Goal: Task Accomplishment & Management: Manage account settings

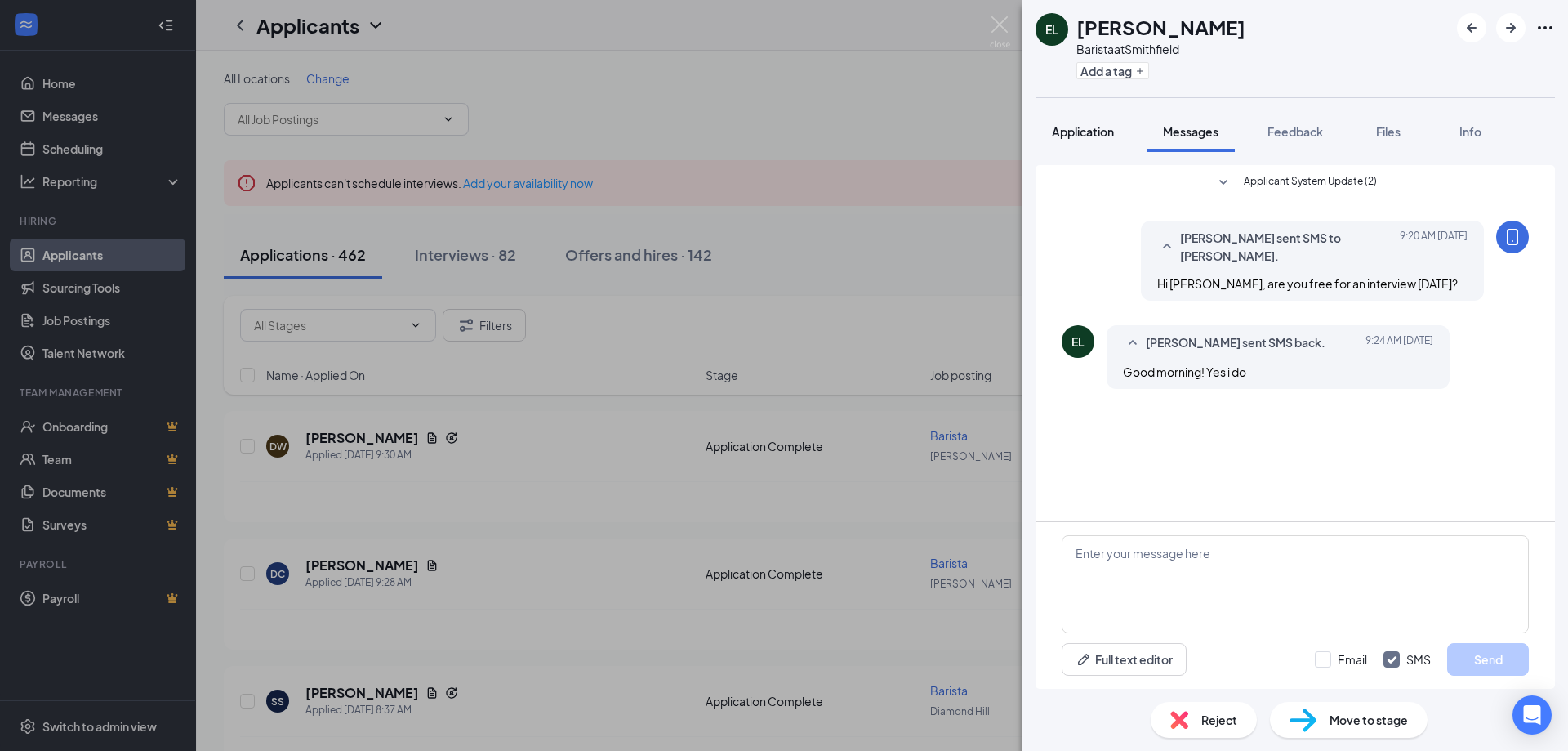
click at [1097, 131] on span "Application" at bounding box center [1083, 131] width 62 height 14
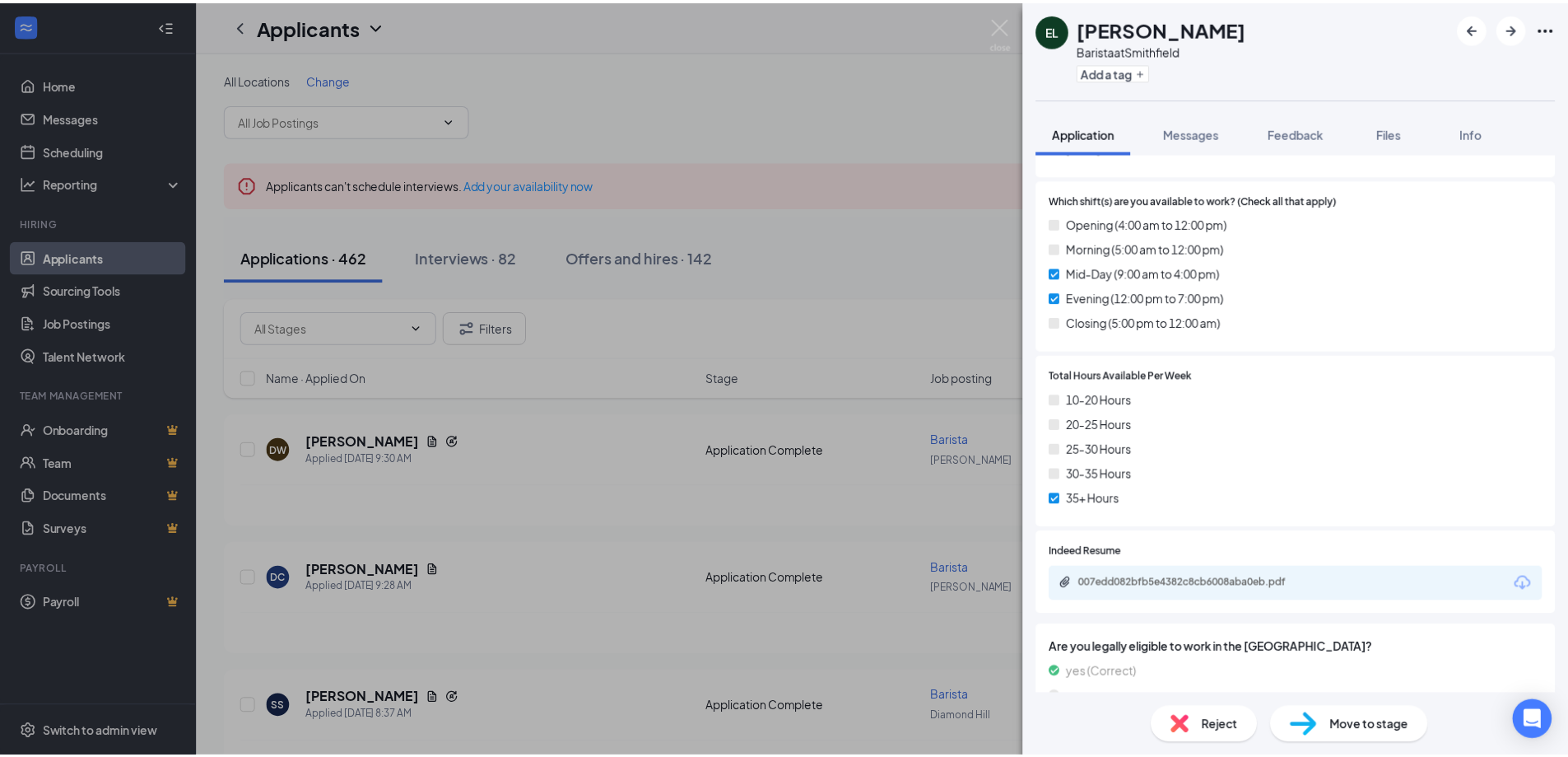
scroll to position [824, 0]
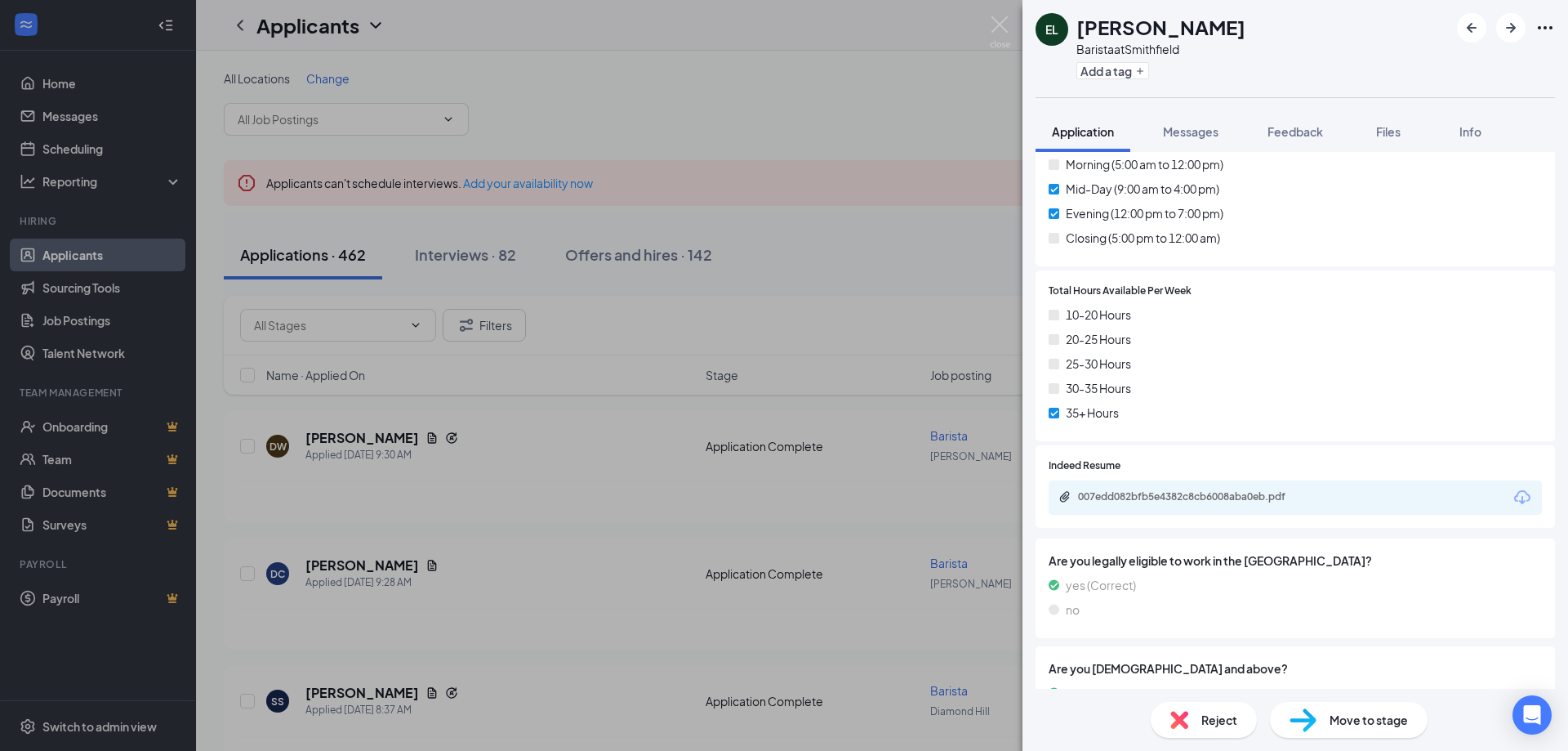
click at [1187, 501] on div "007edd082bfb5e4382c8cb6008aba0eb.pdf" at bounding box center [1192, 497] width 228 height 13
click at [998, 24] on img at bounding box center [999, 32] width 21 height 32
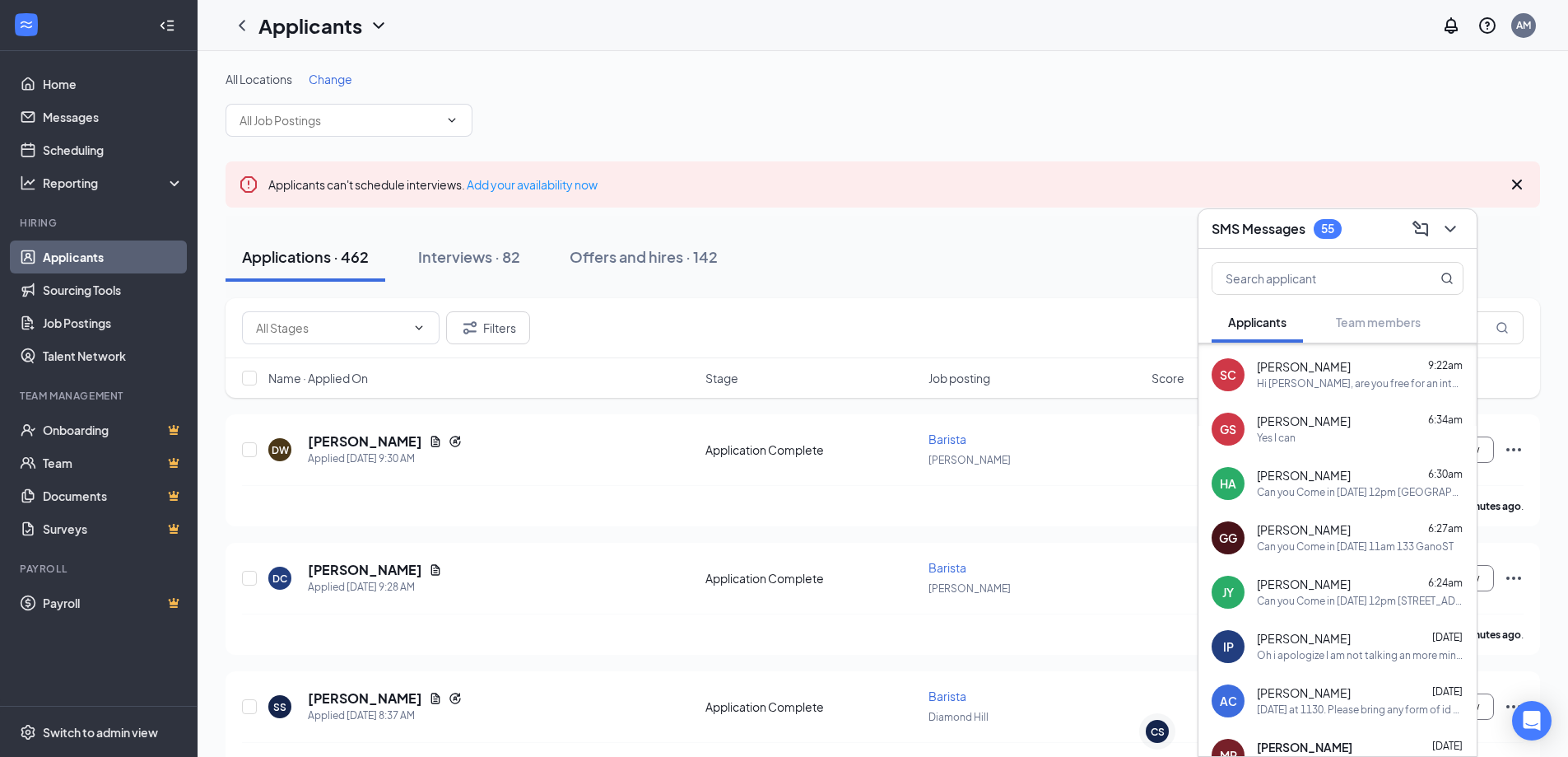
scroll to position [296, 0]
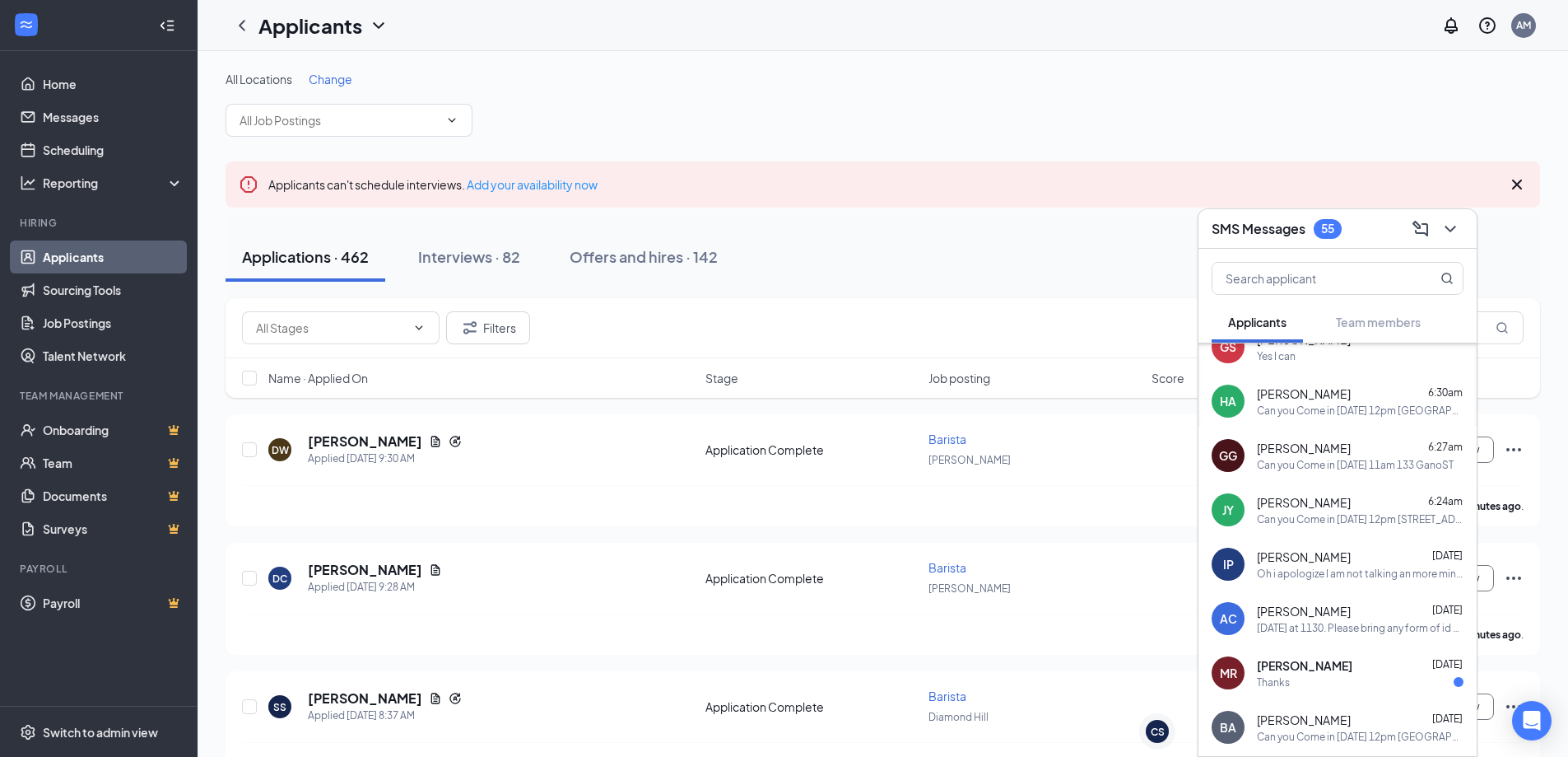
click at [807, 199] on div "Applicants can't schedule interviews. Add your availability now" at bounding box center [882, 184] width 1315 height 46
click at [1357, 244] on div "SMS Messages 55" at bounding box center [1338, 229] width 279 height 40
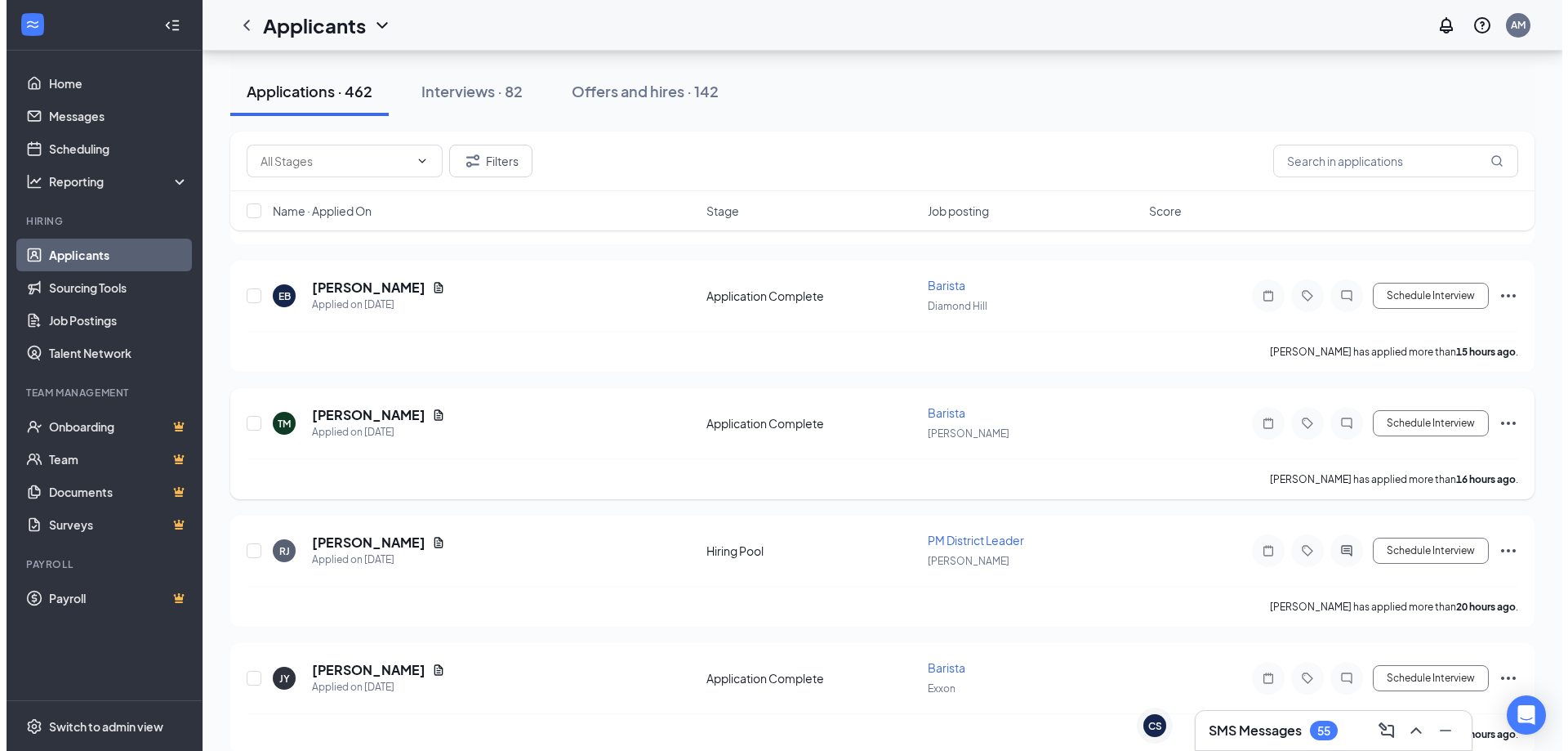
scroll to position [1634, 0]
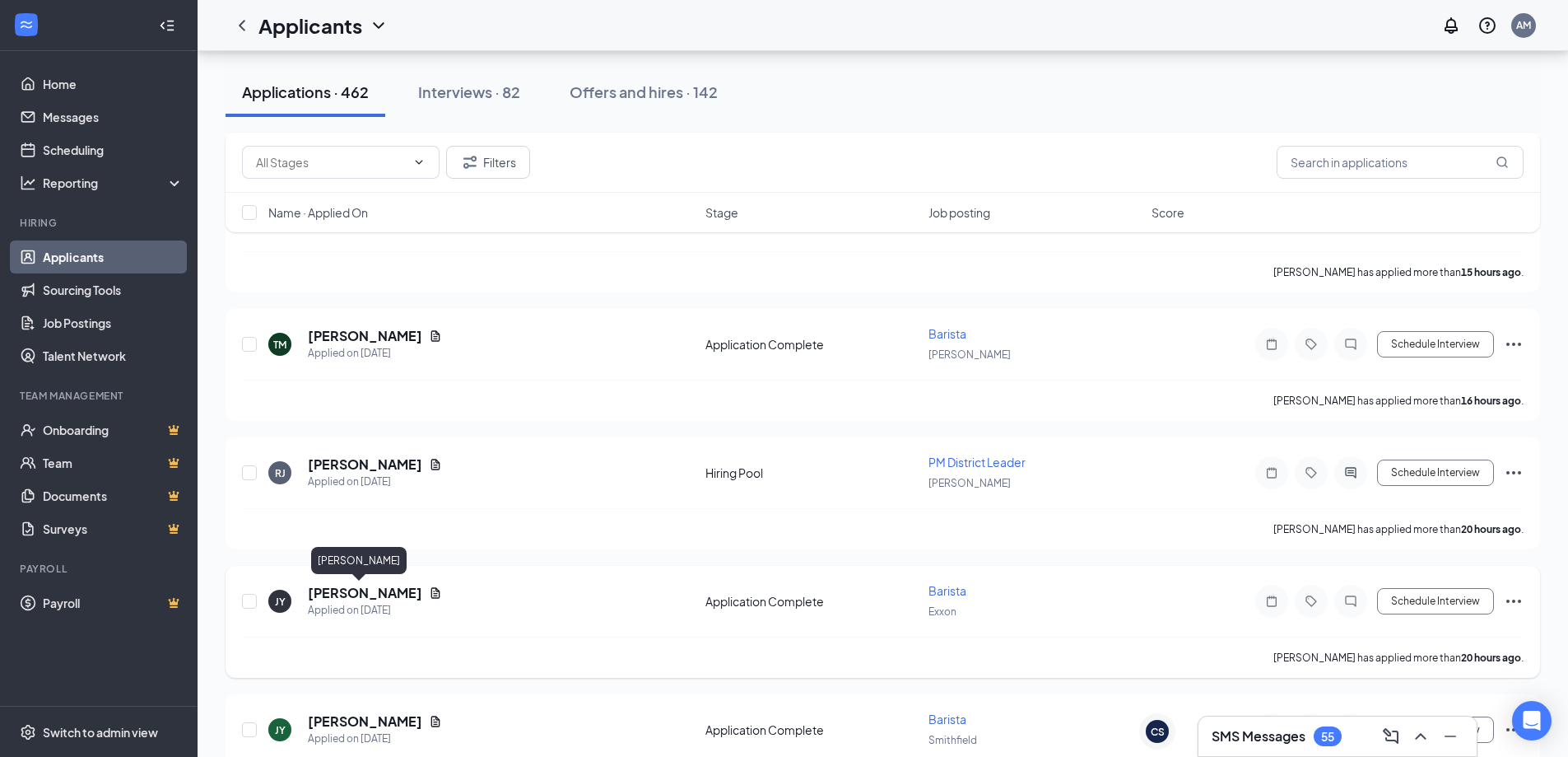
click at [355, 597] on h5 "[PERSON_NAME]" at bounding box center [365, 592] width 114 height 18
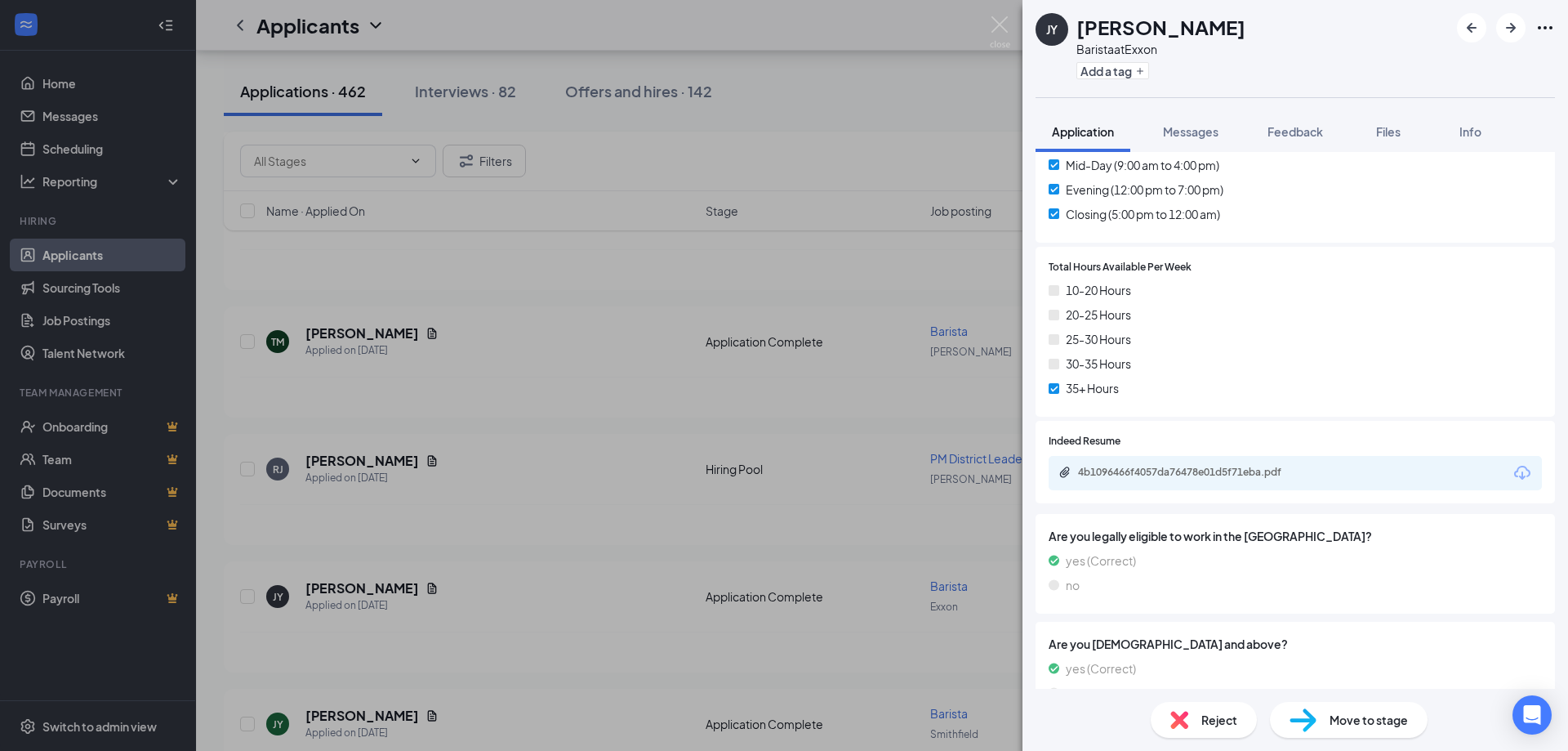
scroll to position [854, 0]
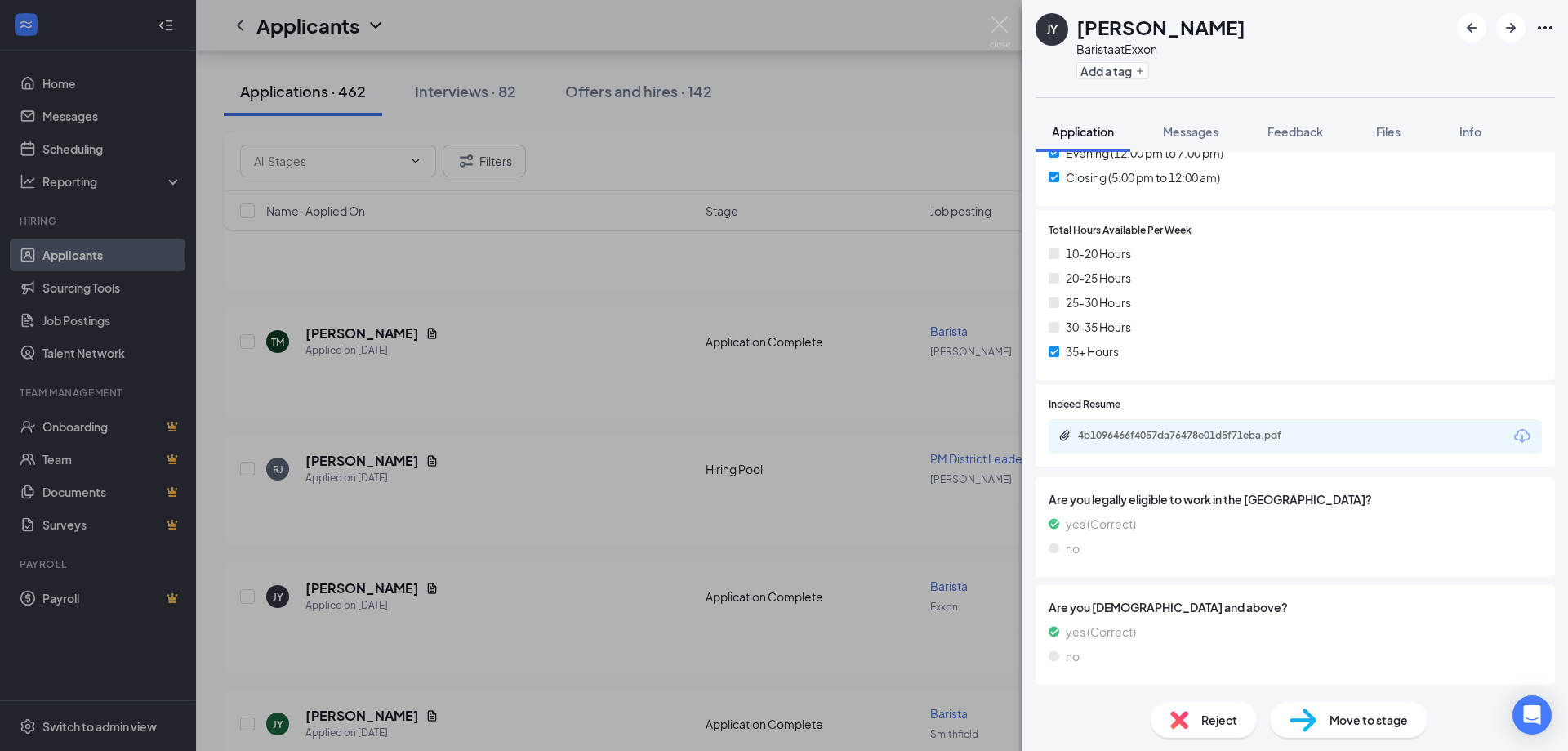
click at [1195, 442] on div "4b1096466f4057da76478e01d5f71eba.pdf" at bounding box center [1190, 436] width 265 height 15
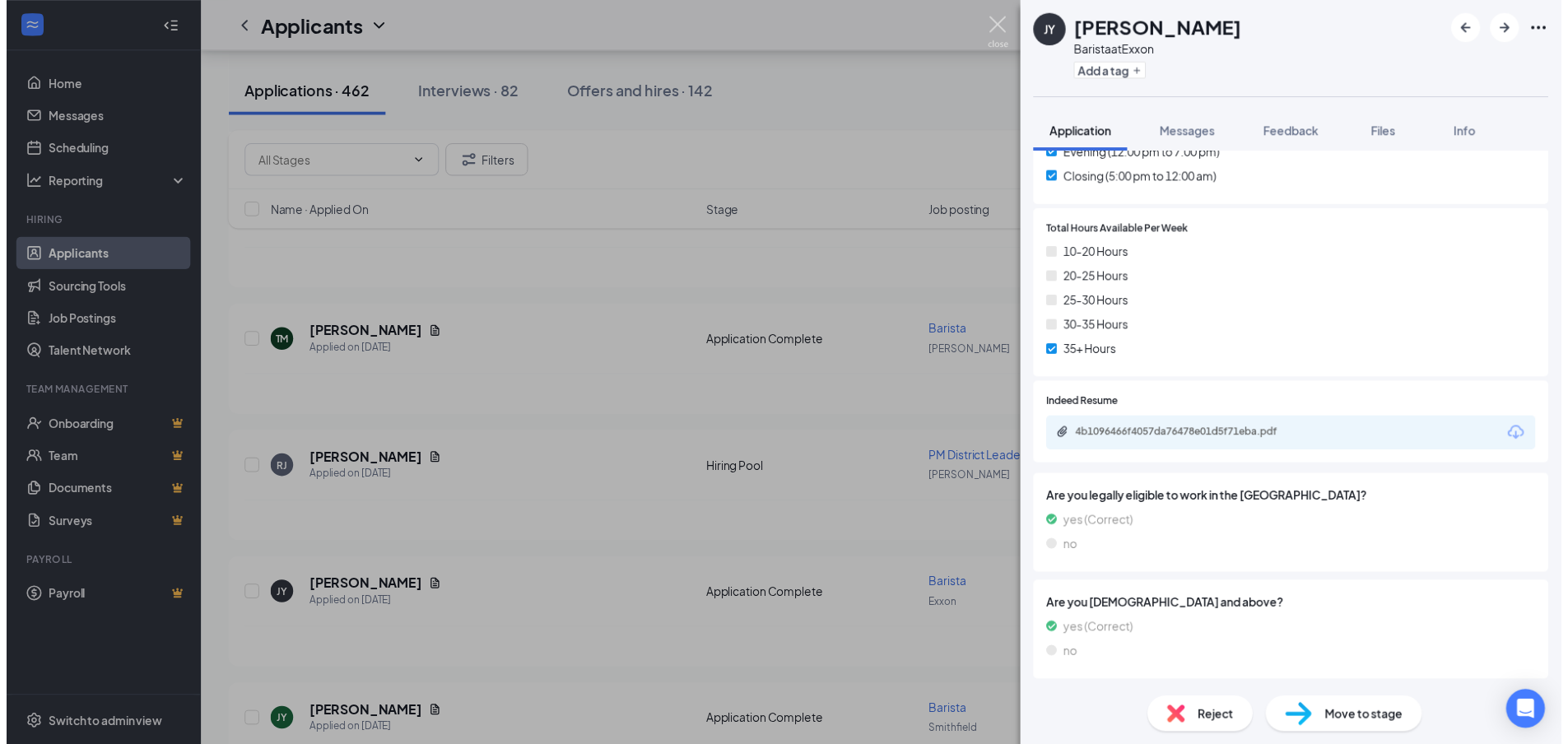
scroll to position [855, 0]
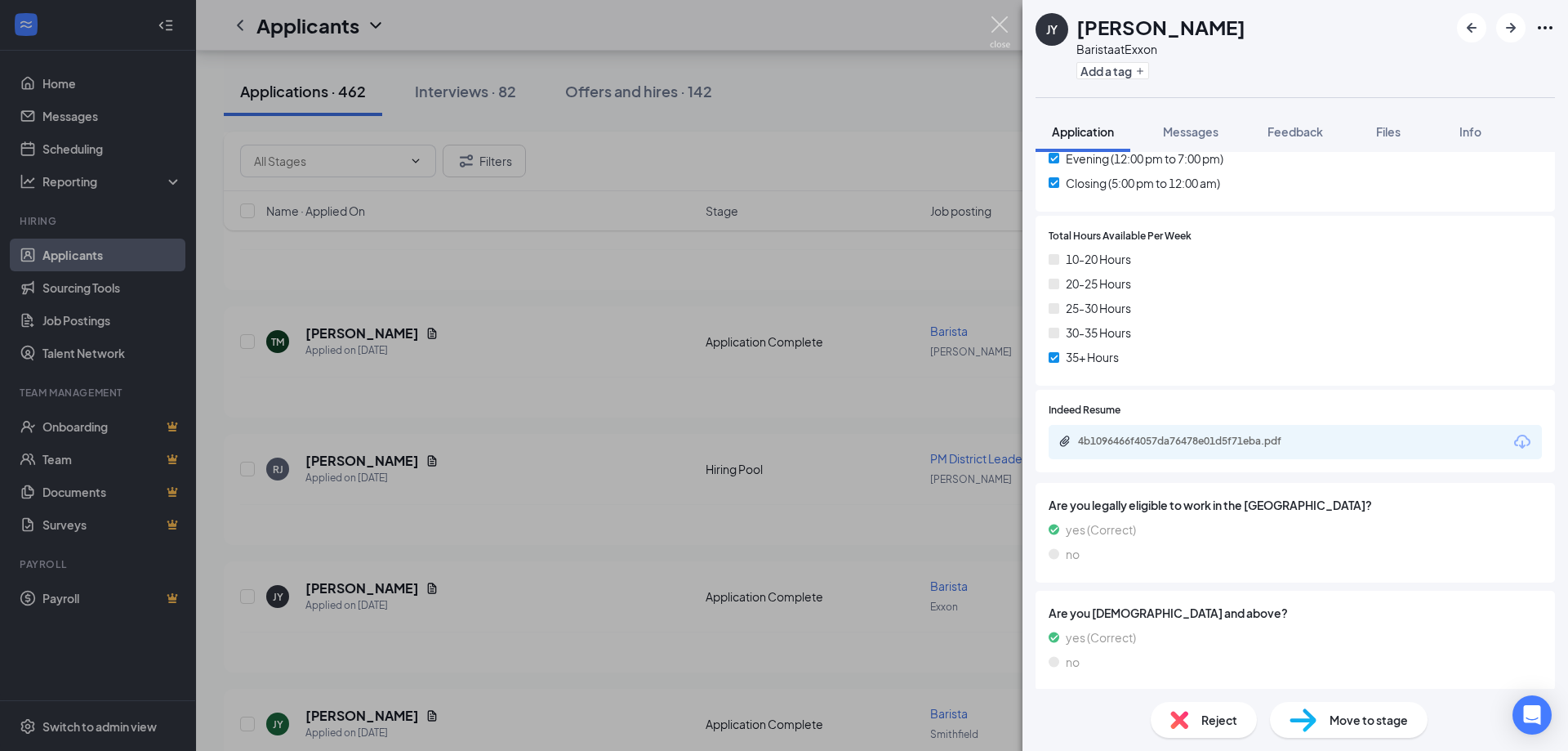
click at [994, 19] on img at bounding box center [999, 32] width 21 height 32
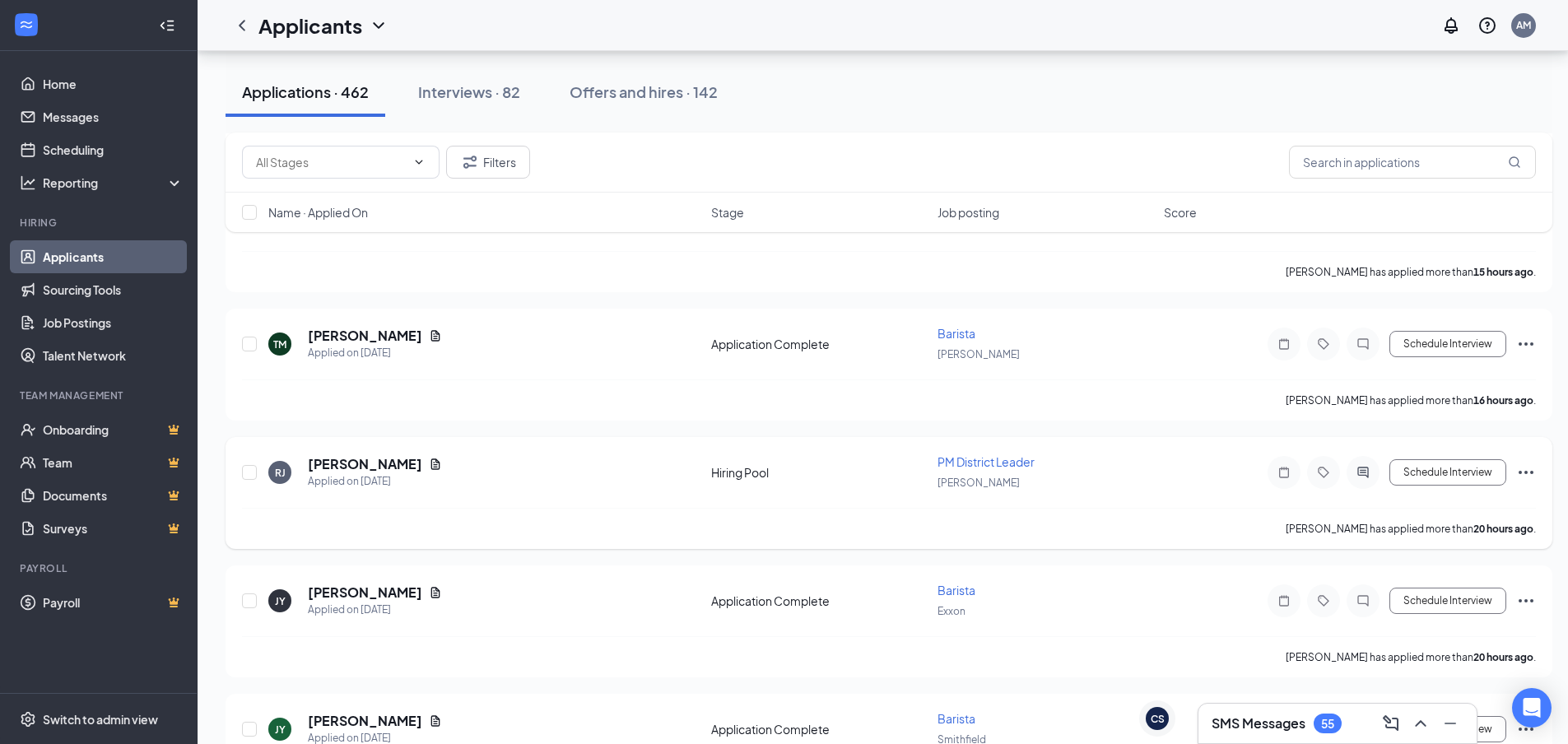
scroll to position [1729, 0]
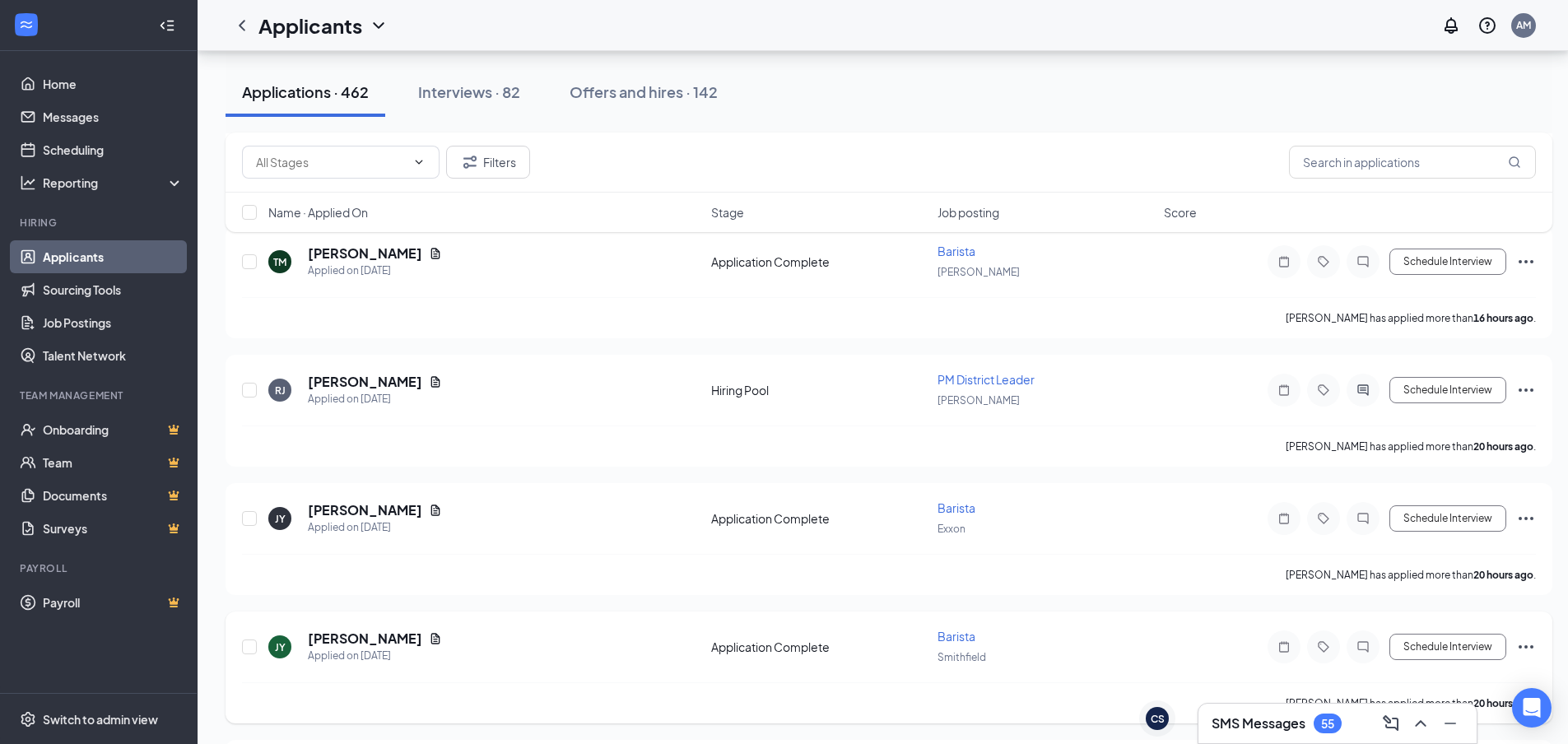
click at [966, 641] on span "Barista" at bounding box center [956, 636] width 38 height 14
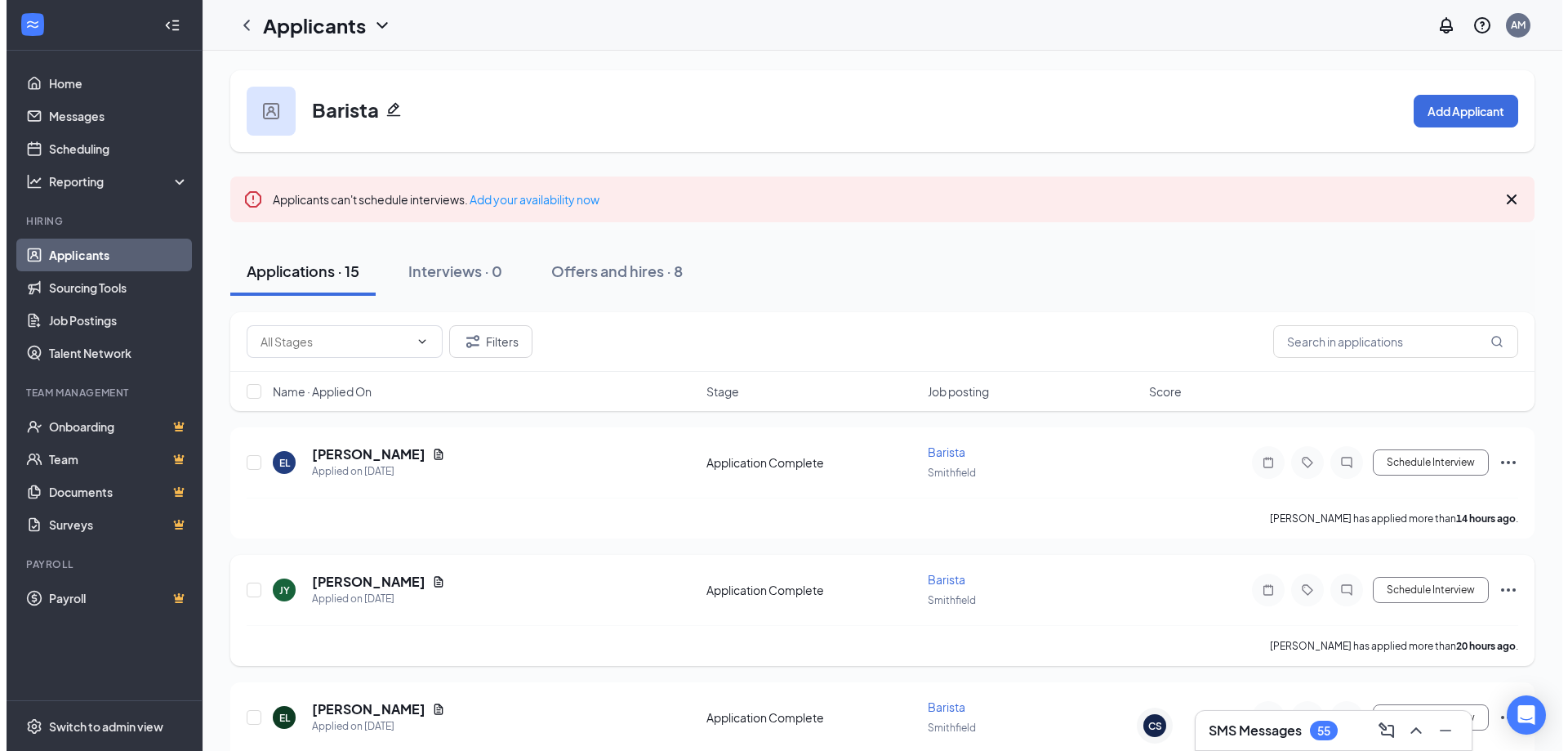
scroll to position [82, 0]
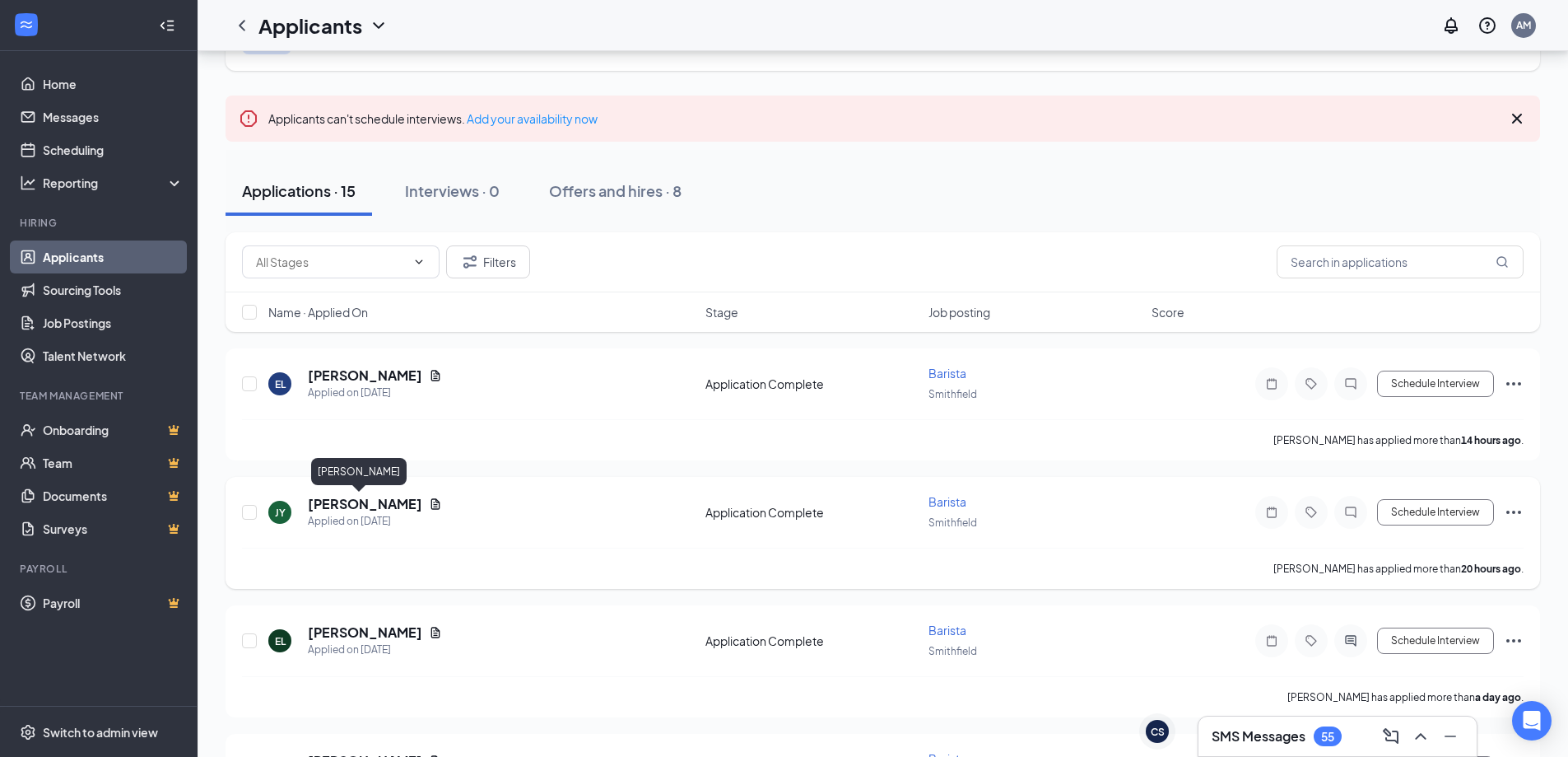
click at [357, 508] on h5 "[PERSON_NAME]" at bounding box center [365, 504] width 114 height 18
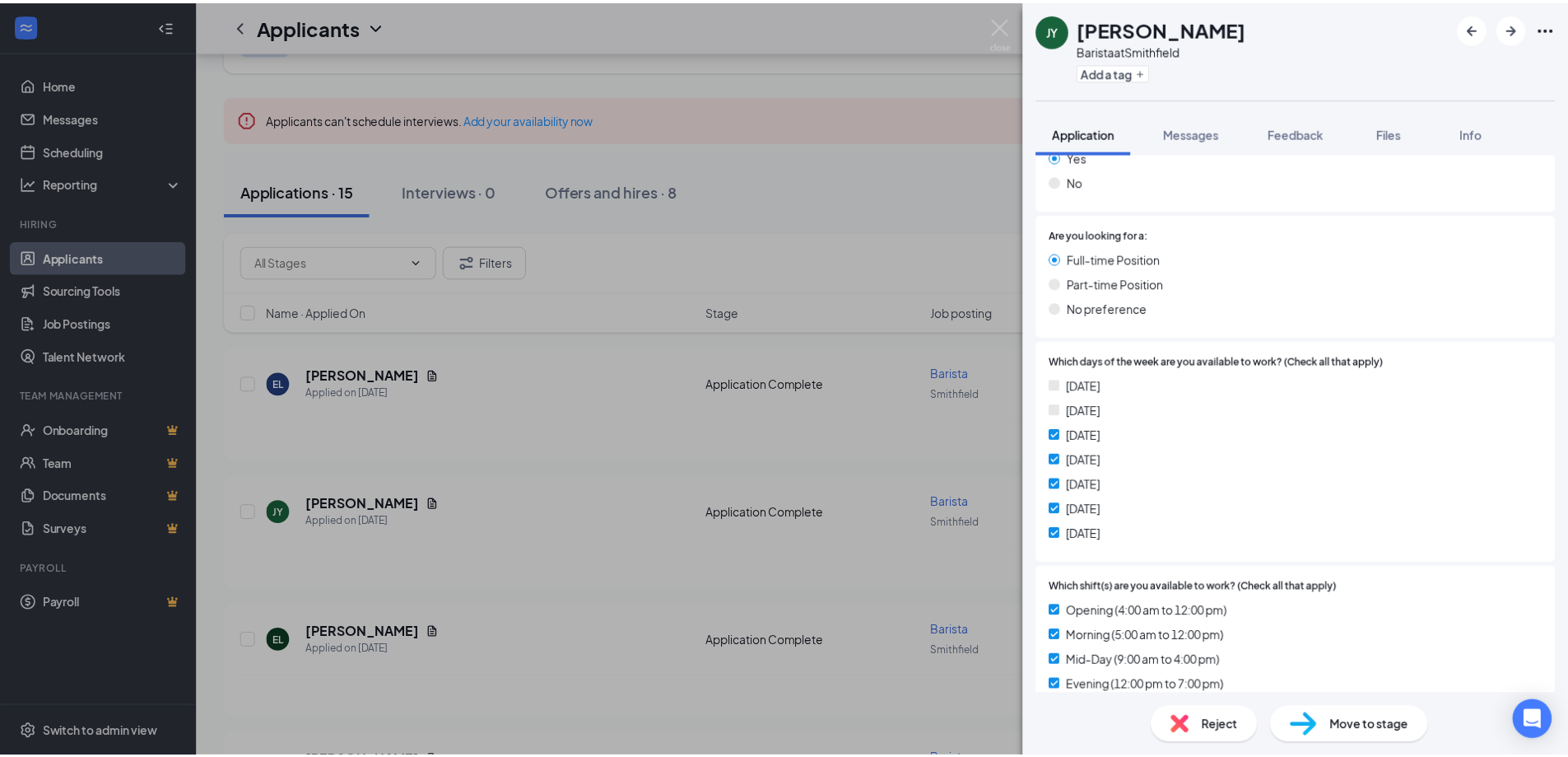
scroll to position [412, 0]
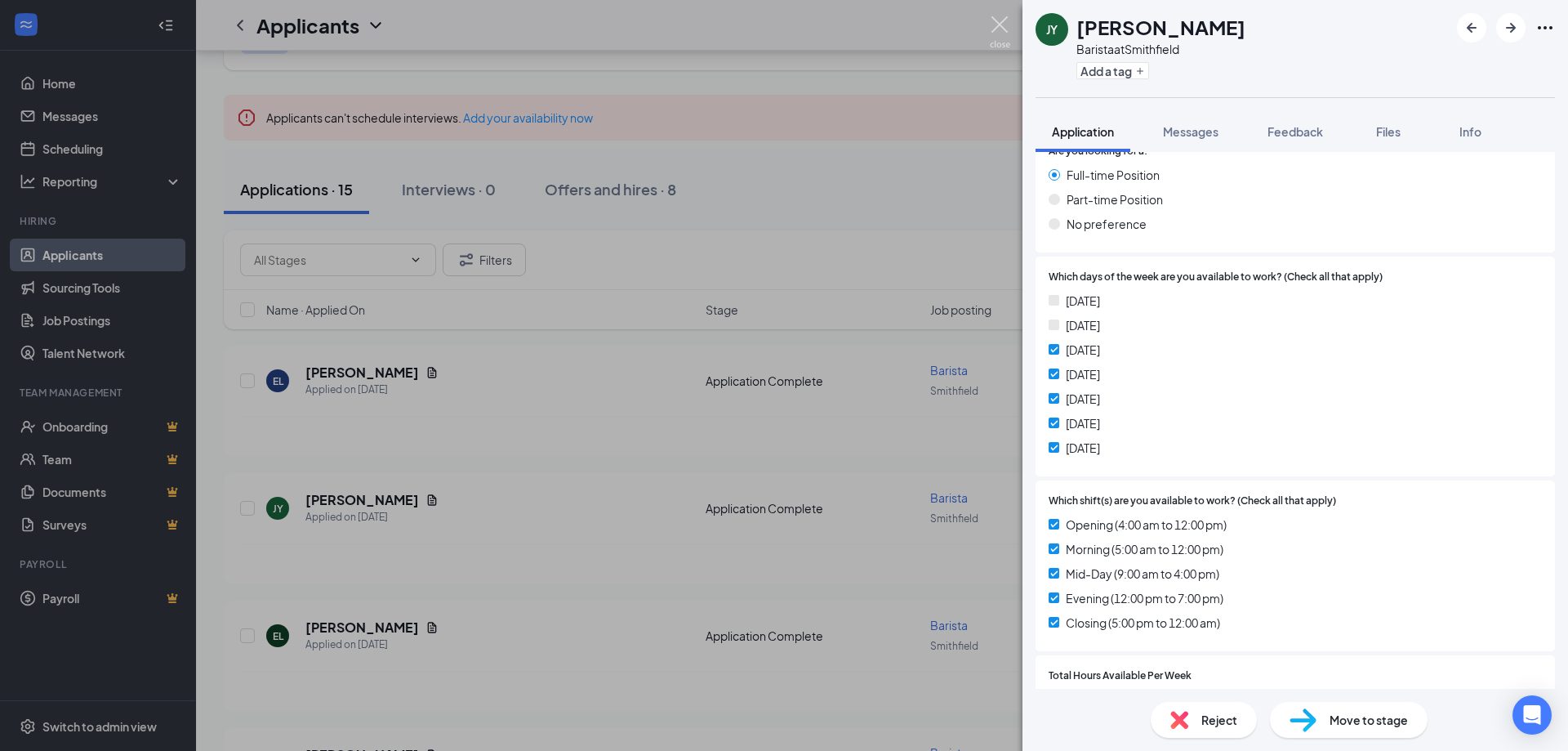
click at [998, 29] on img at bounding box center [999, 32] width 21 height 32
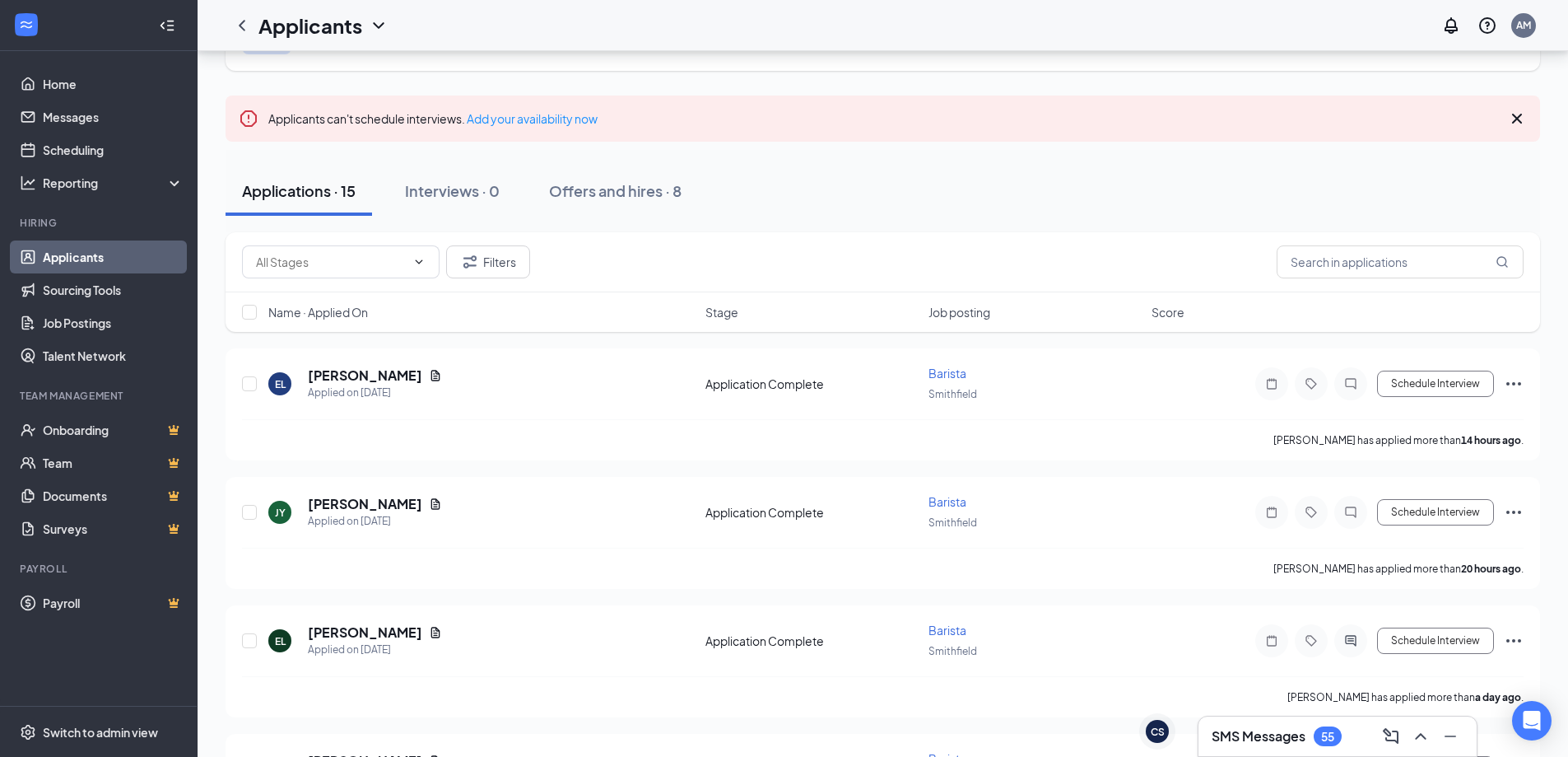
click at [1240, 740] on h3 "SMS Messages" at bounding box center [1258, 736] width 93 height 18
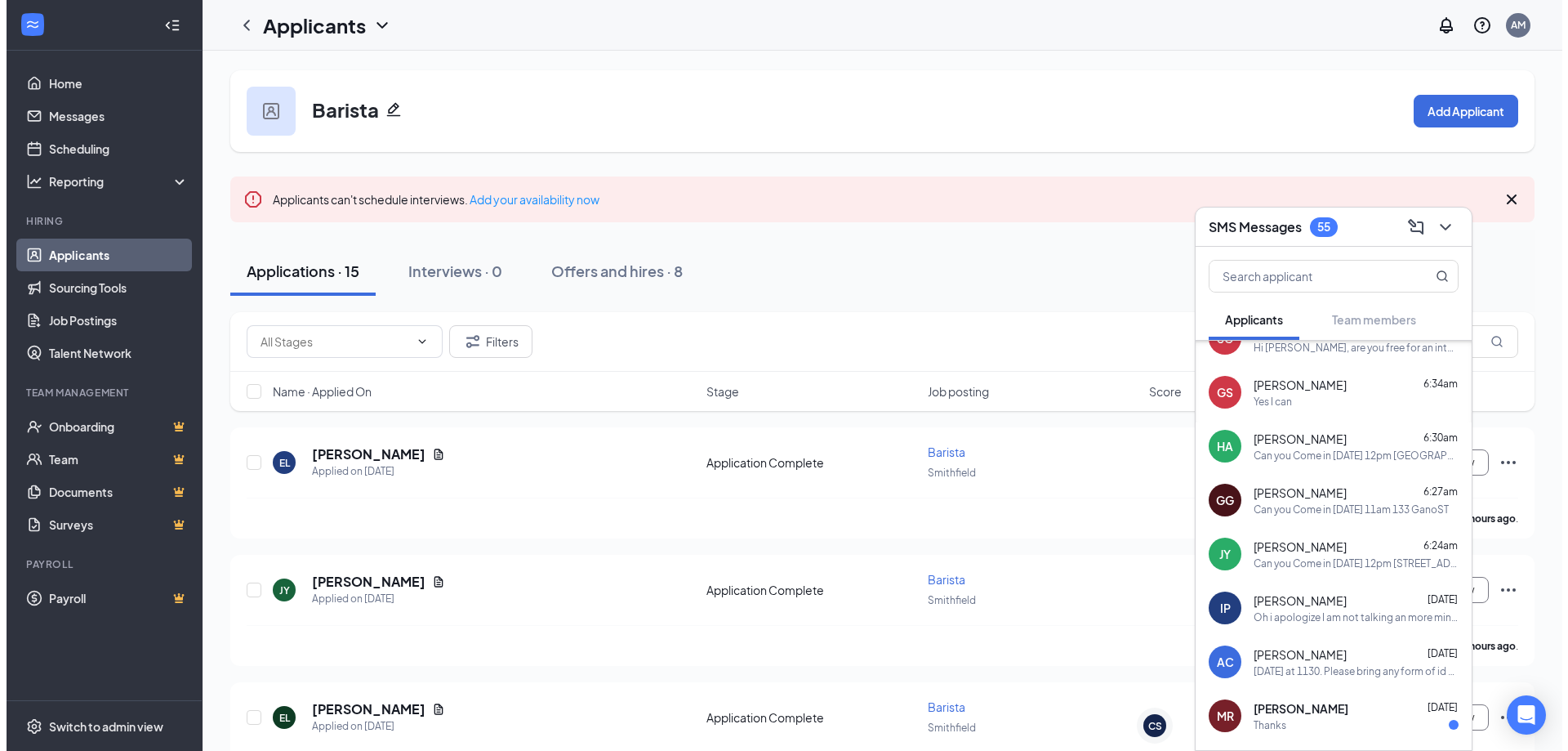
scroll to position [326, 0]
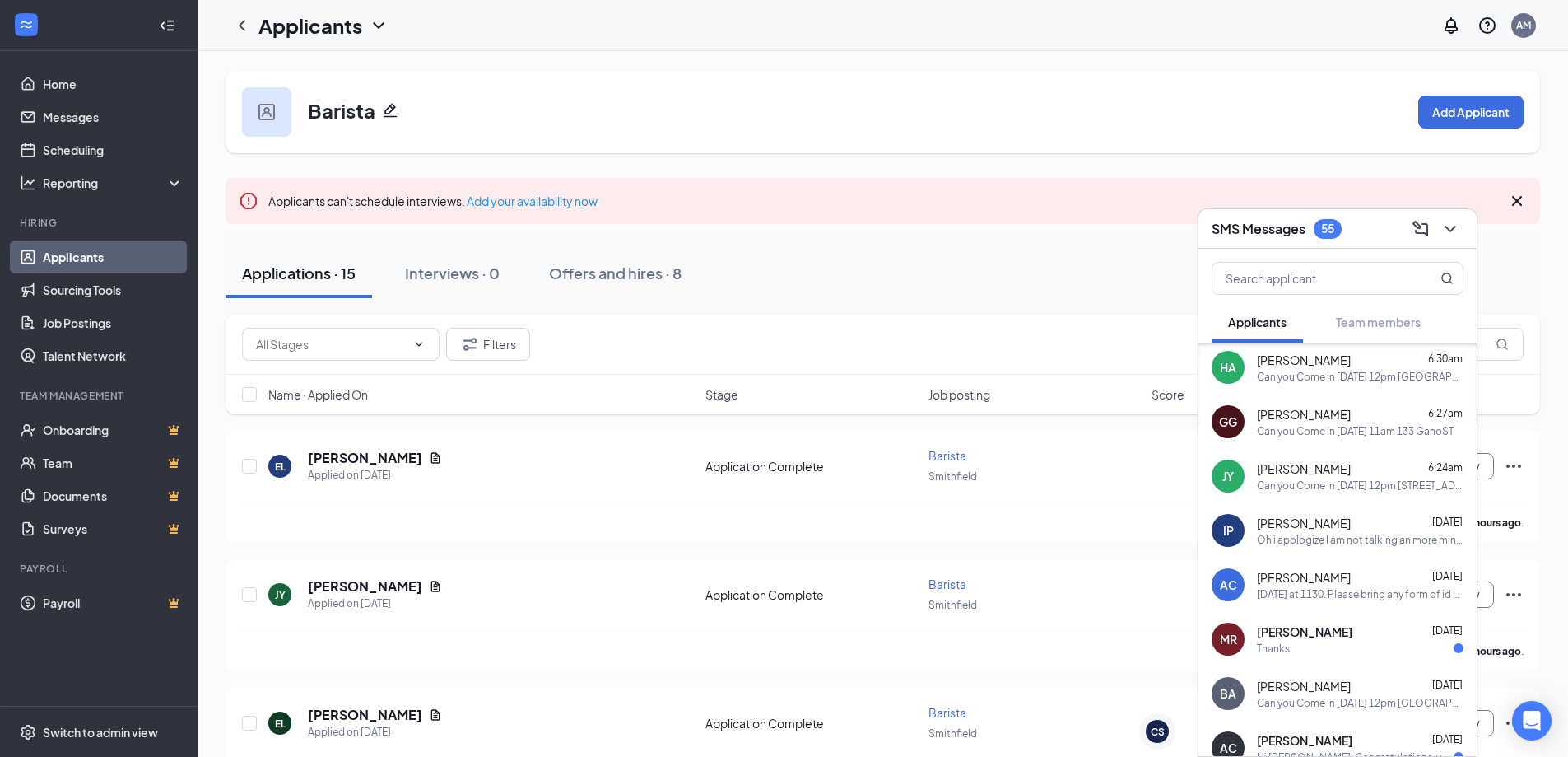
click at [899, 271] on div "Applications · 15 Interviews · 0 Offers and hires · 8" at bounding box center [882, 273] width 1315 height 49
click at [368, 456] on h5 "[PERSON_NAME]" at bounding box center [365, 458] width 114 height 18
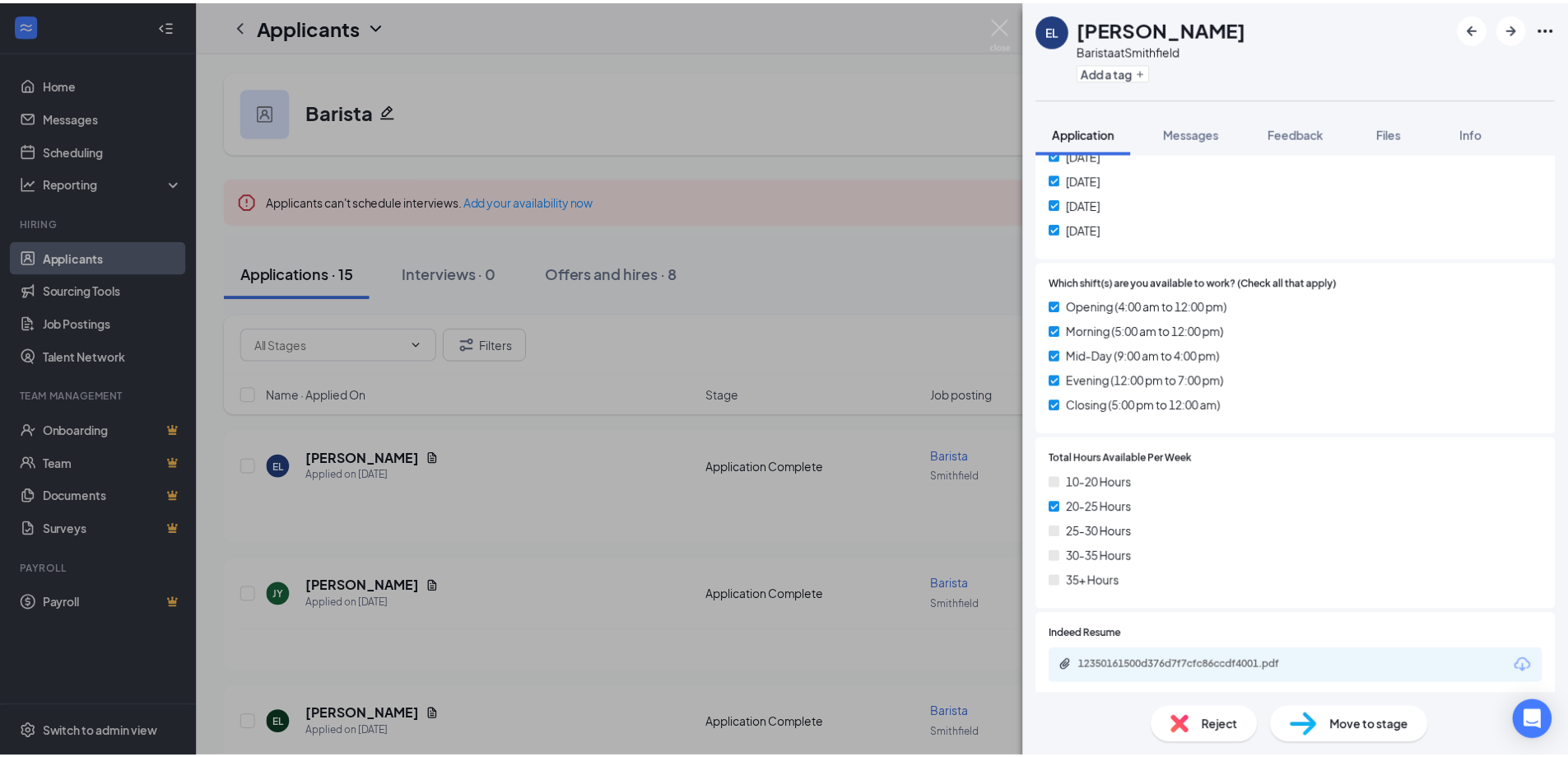
scroll to position [741, 0]
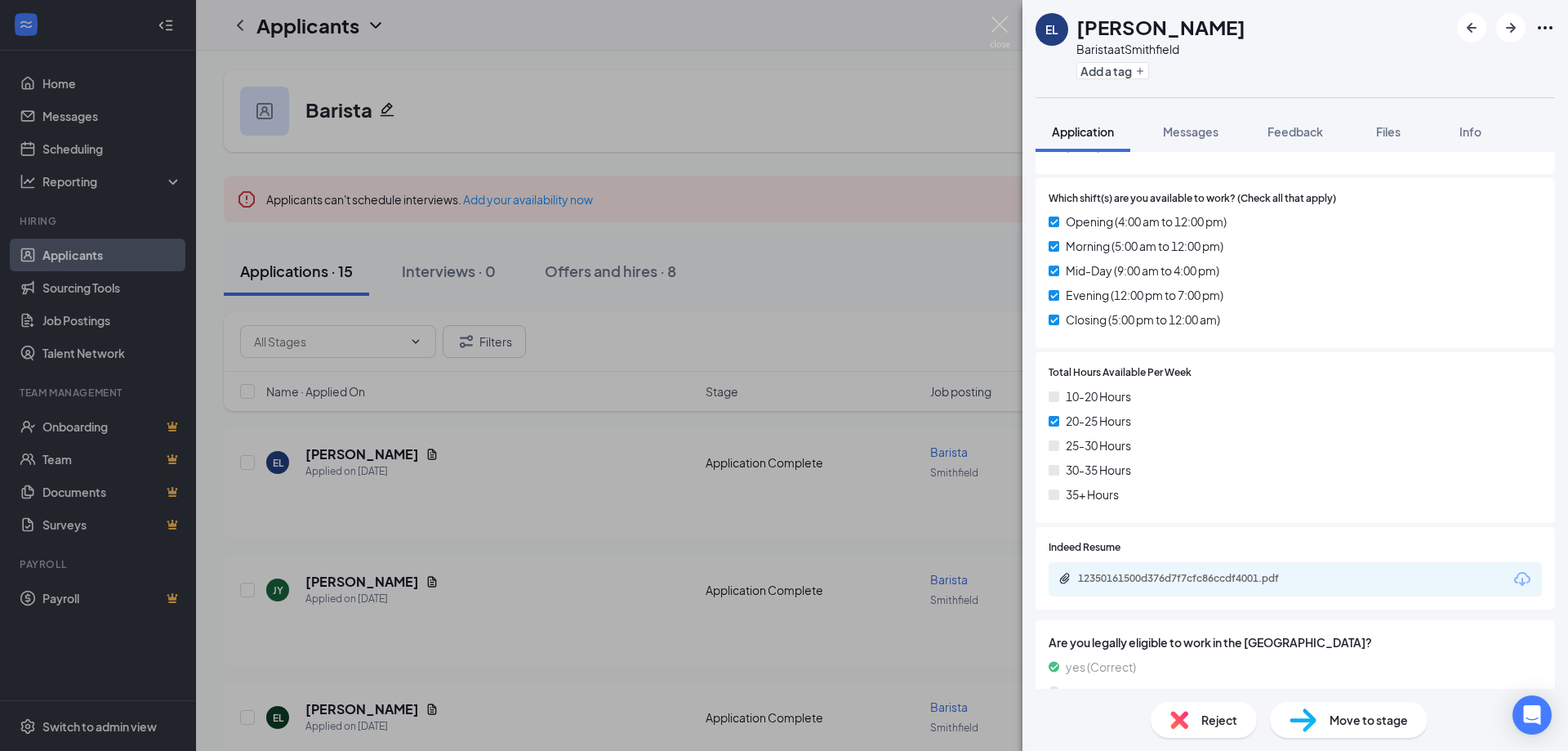
click at [1239, 598] on div "Indeed Resume 12350161500d376d7f7cfc86ccdf4001.pdf" at bounding box center [1294, 568] width 520 height 83
click at [1241, 585] on div "12350161500d376d7f7cfc86ccdf4001.pdf" at bounding box center [1190, 579] width 265 height 15
click at [1010, 29] on div "EL [PERSON_NAME] Barista at [GEOGRAPHIC_DATA] Add a tag Application Messages Fe…" at bounding box center [784, 376] width 1568 height 751
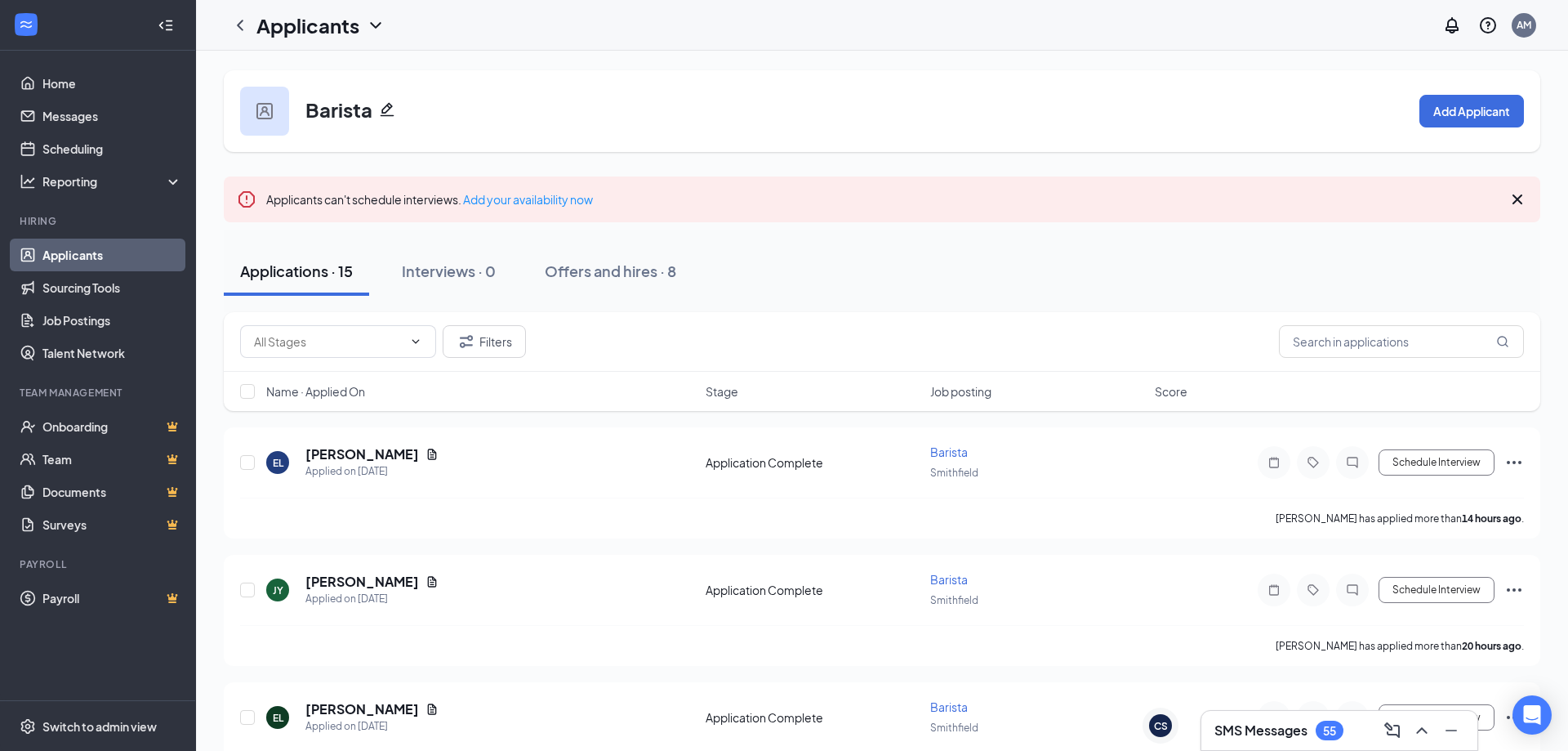
click at [998, 32] on div "Applicants AM" at bounding box center [882, 25] width 1372 height 51
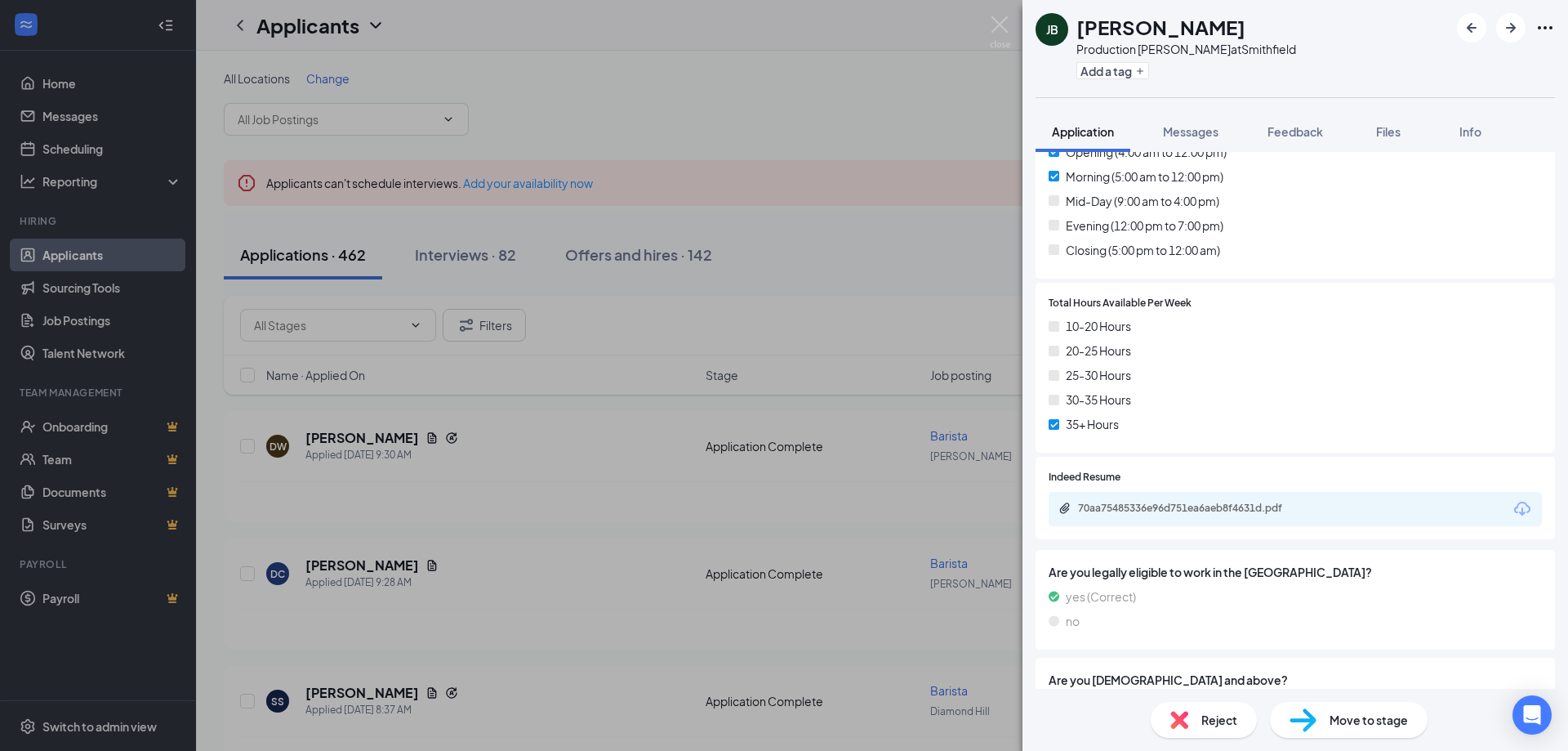
scroll to position [808, 0]
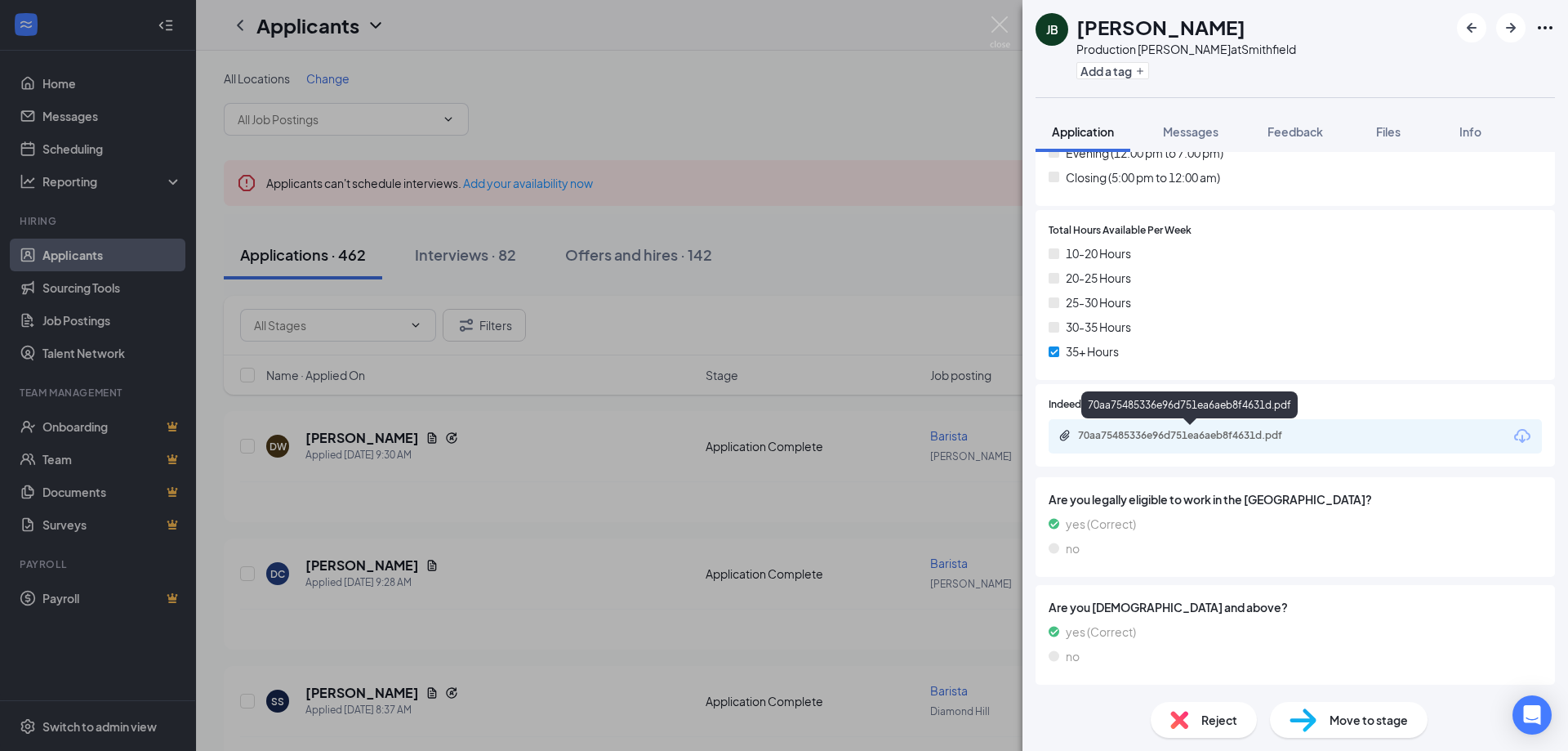
click at [1227, 439] on div "70aa75485336e96d751ea6aeb8f4631d.pdf" at bounding box center [1192, 435] width 228 height 13
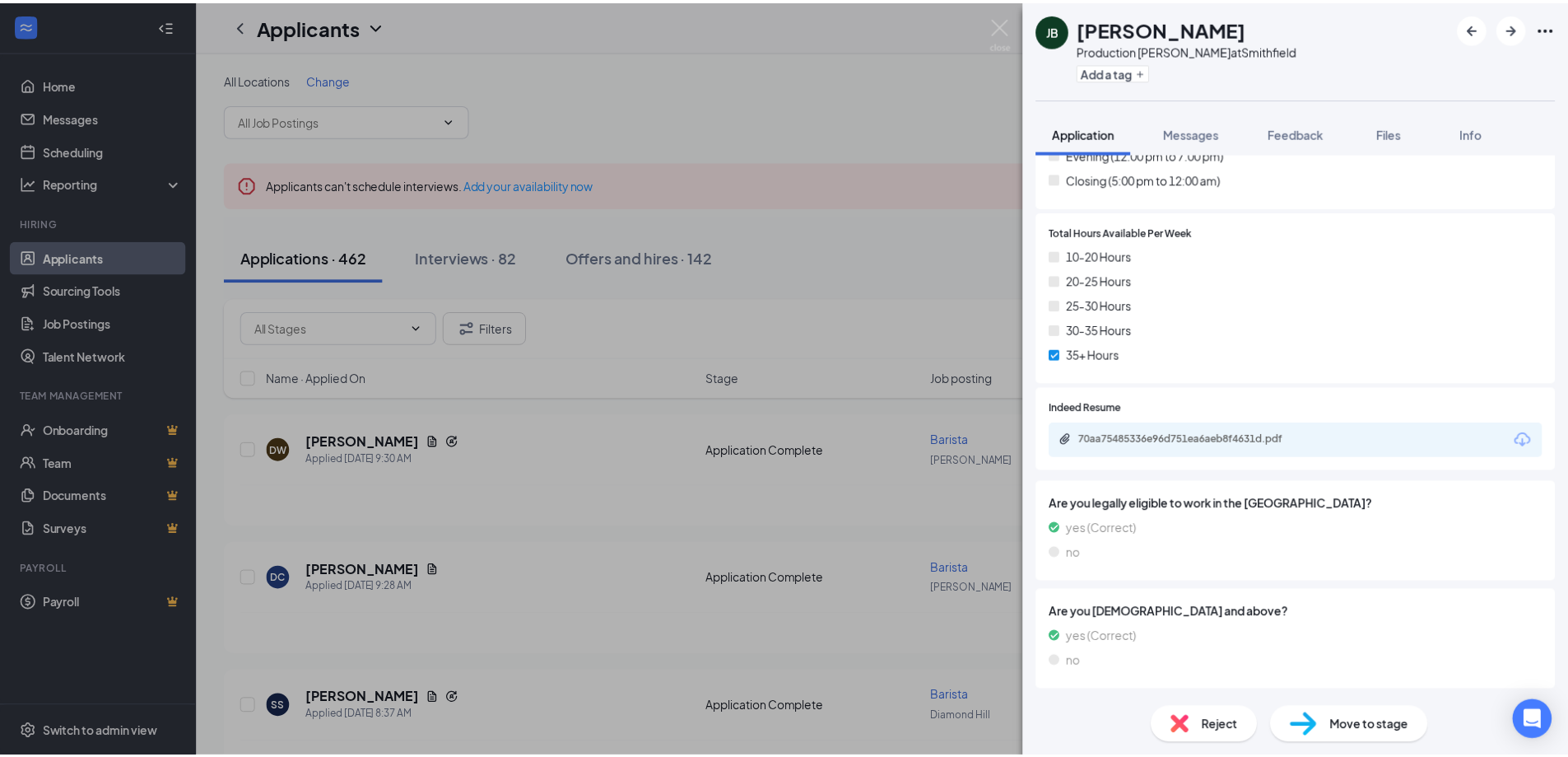
scroll to position [809, 0]
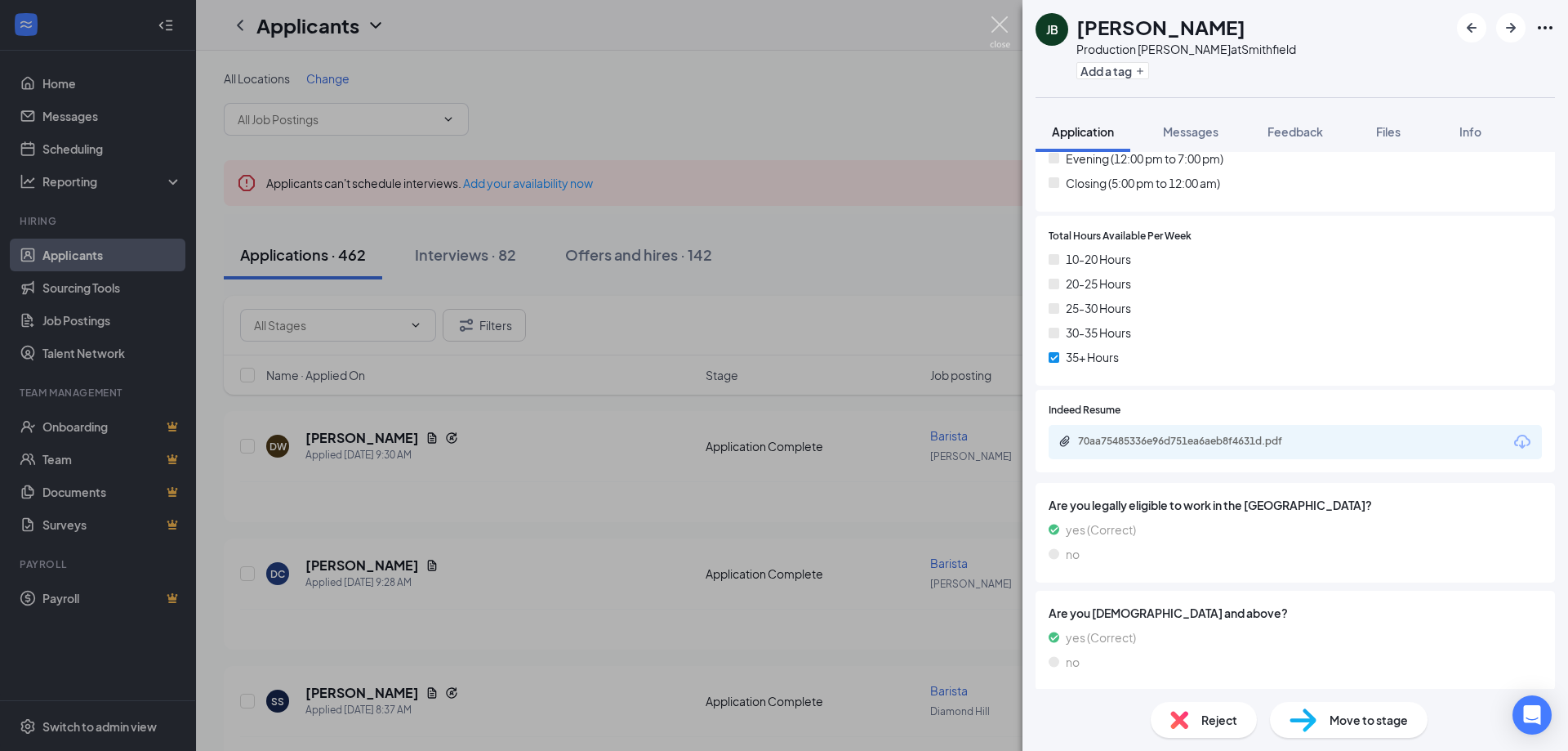
click at [995, 27] on img at bounding box center [999, 32] width 21 height 32
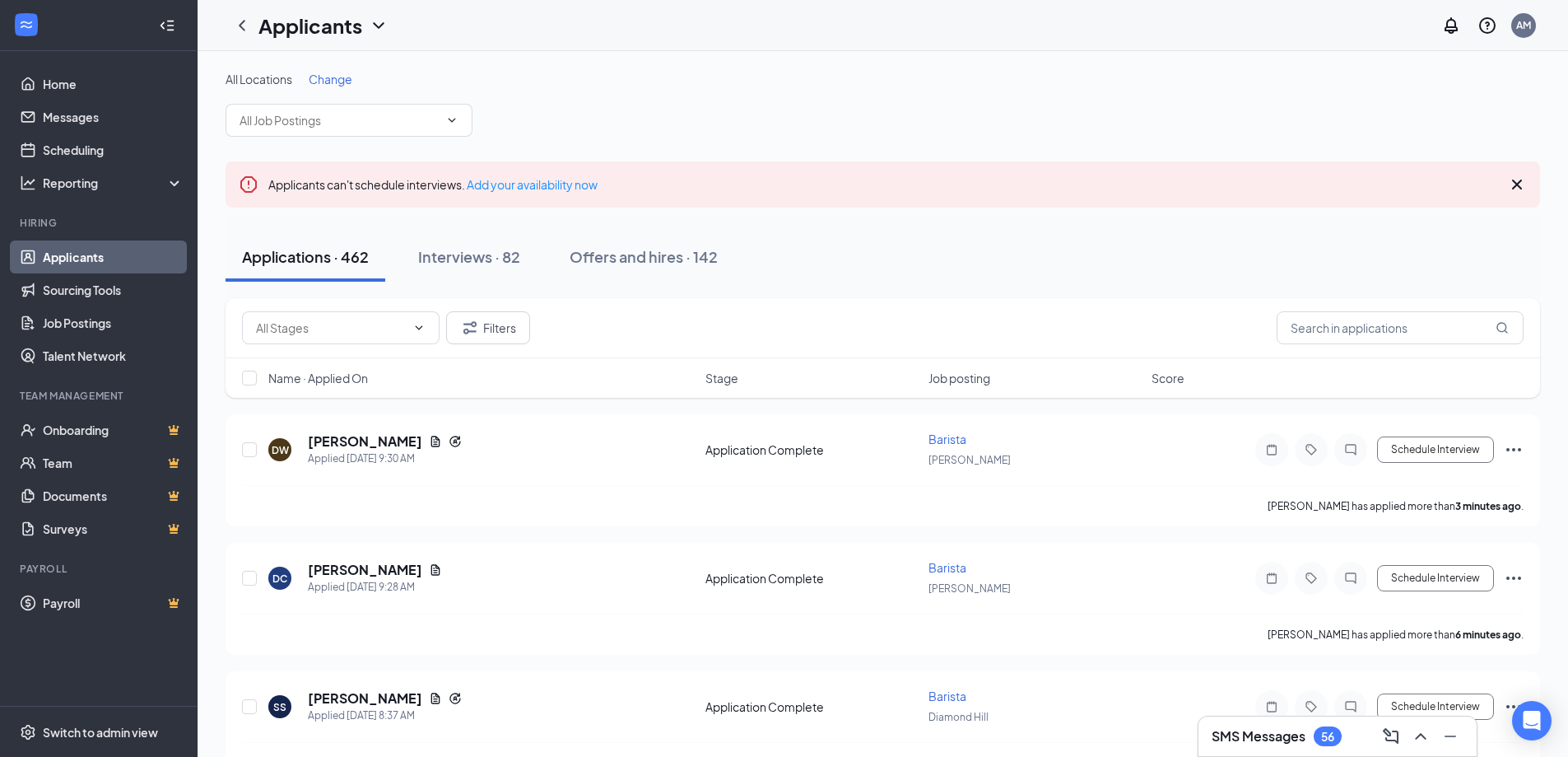
click at [1279, 734] on h3 "SMS Messages" at bounding box center [1258, 736] width 93 height 18
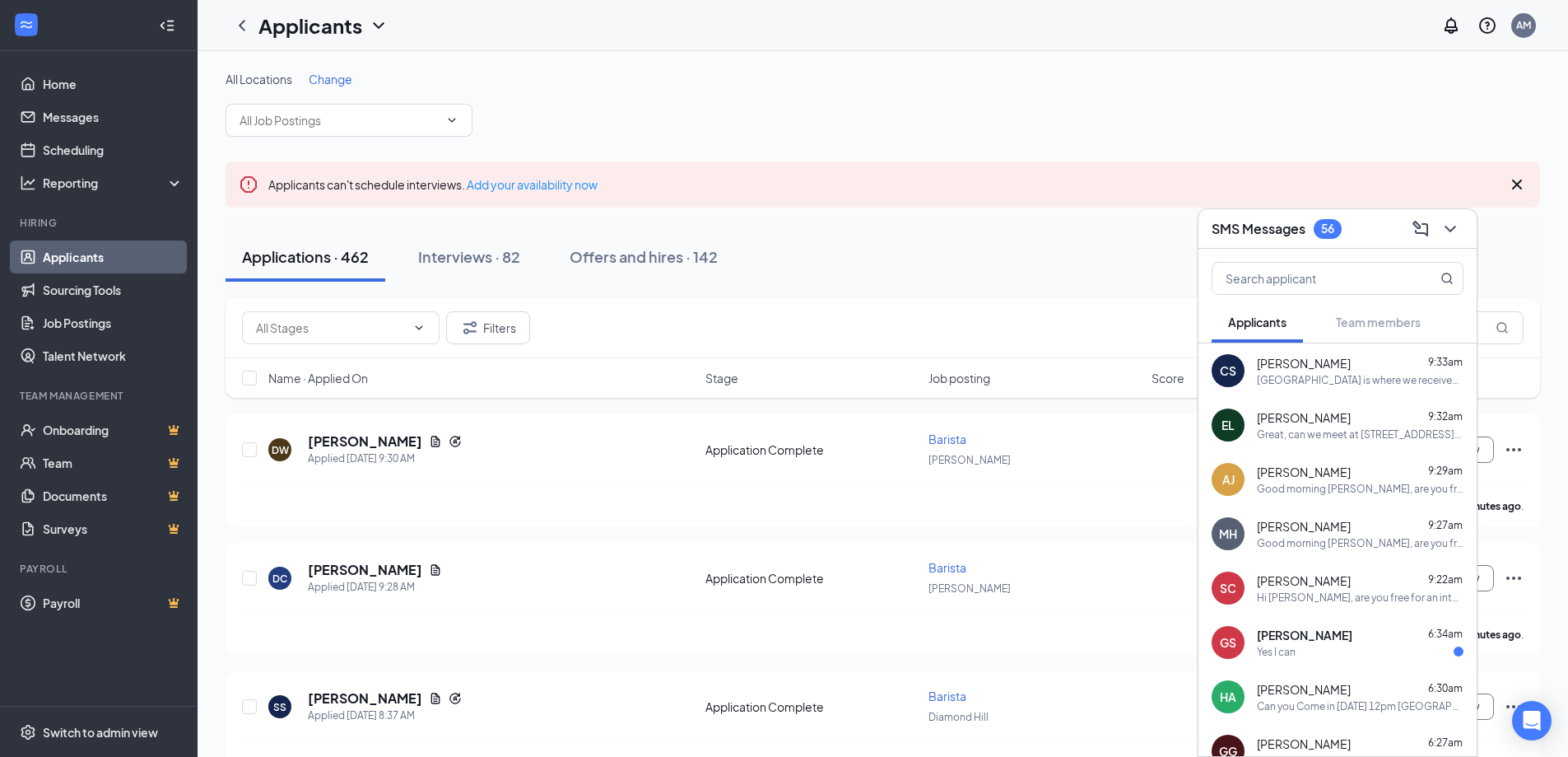
click at [1265, 388] on div "CS Claudia Sequeira 9:33am Smithfield RI is where we received your application,…" at bounding box center [1338, 370] width 279 height 54
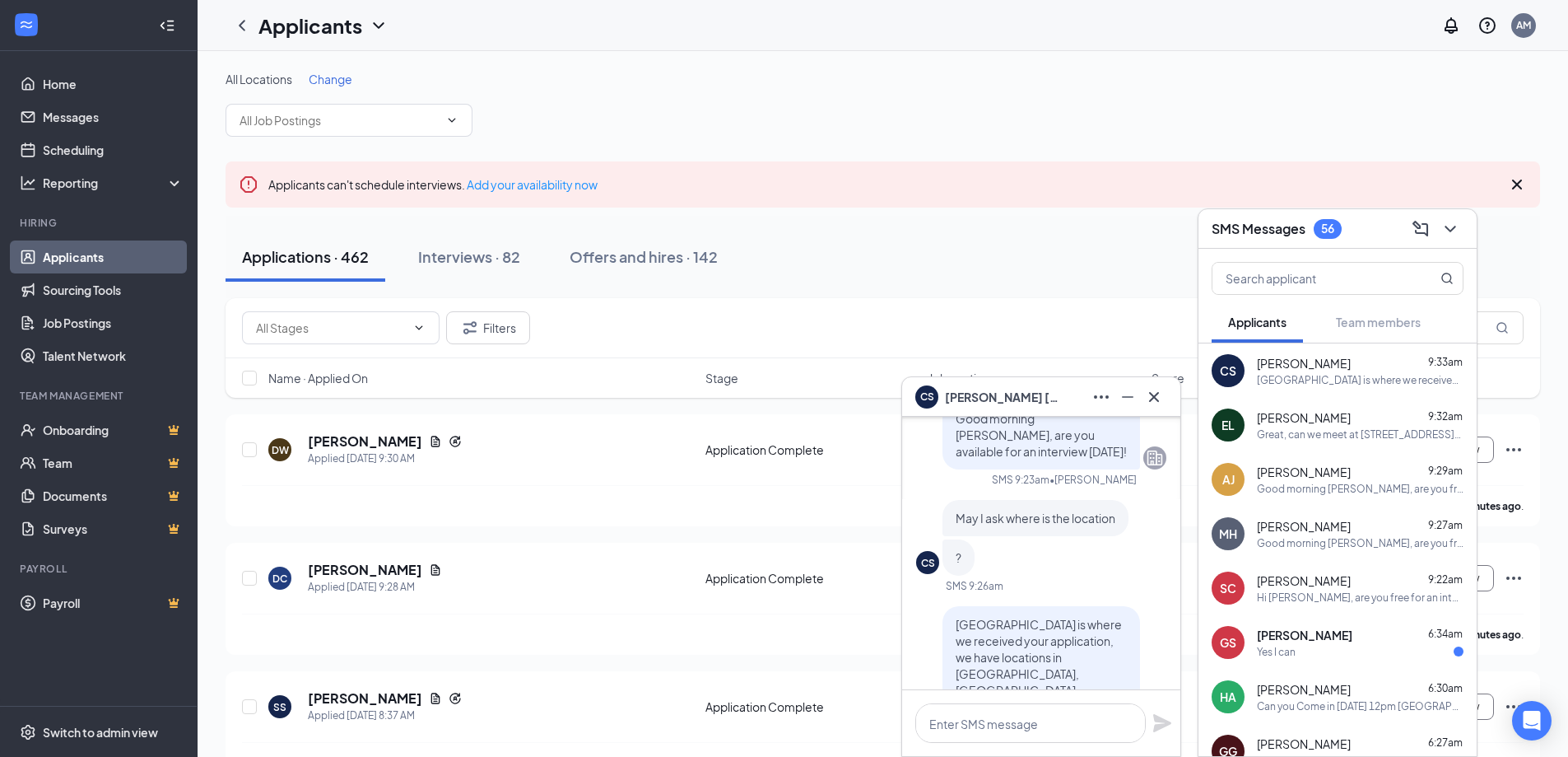
scroll to position [-165, 0]
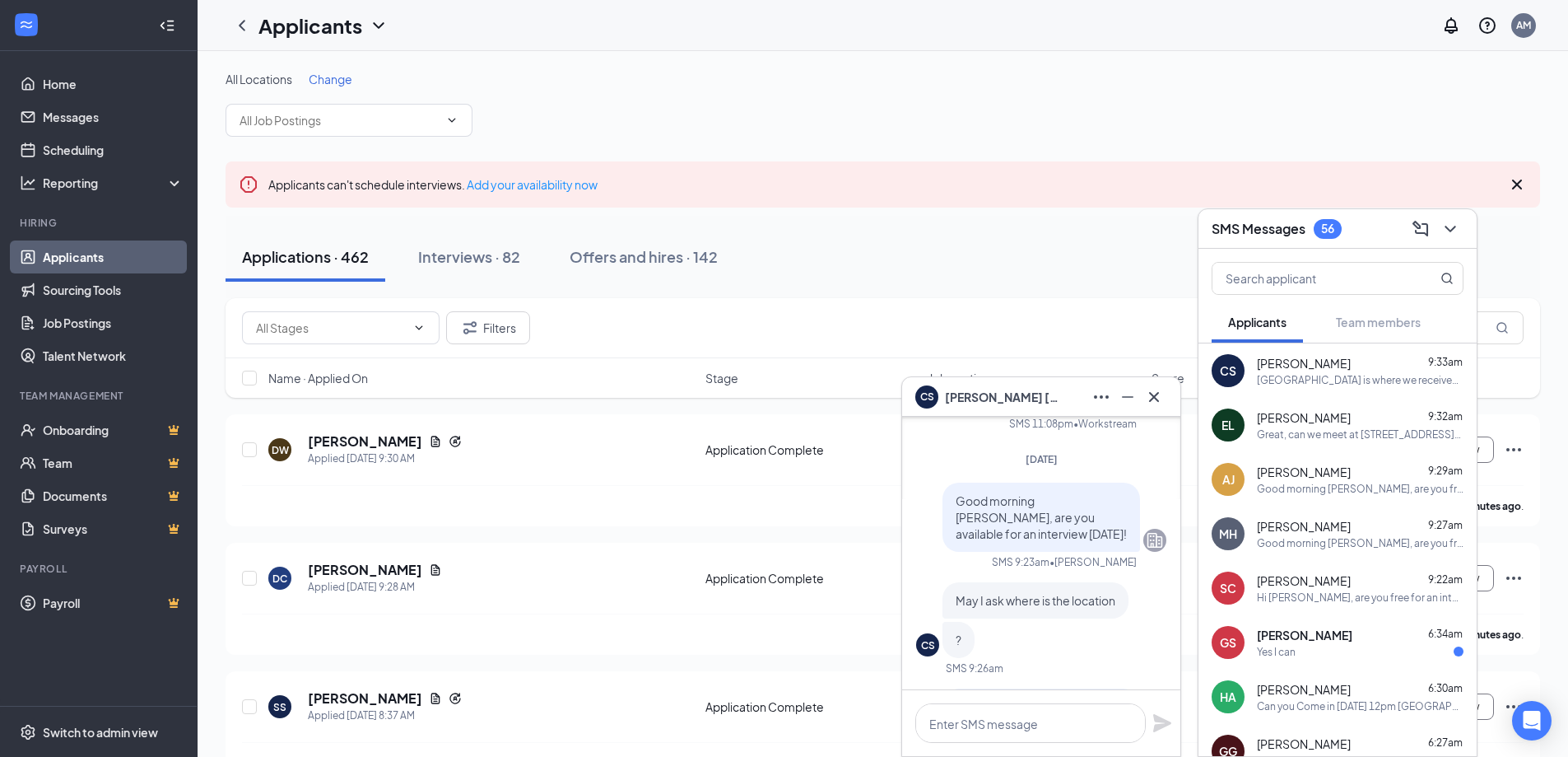
click at [1318, 416] on span "[PERSON_NAME]" at bounding box center [1304, 417] width 93 height 16
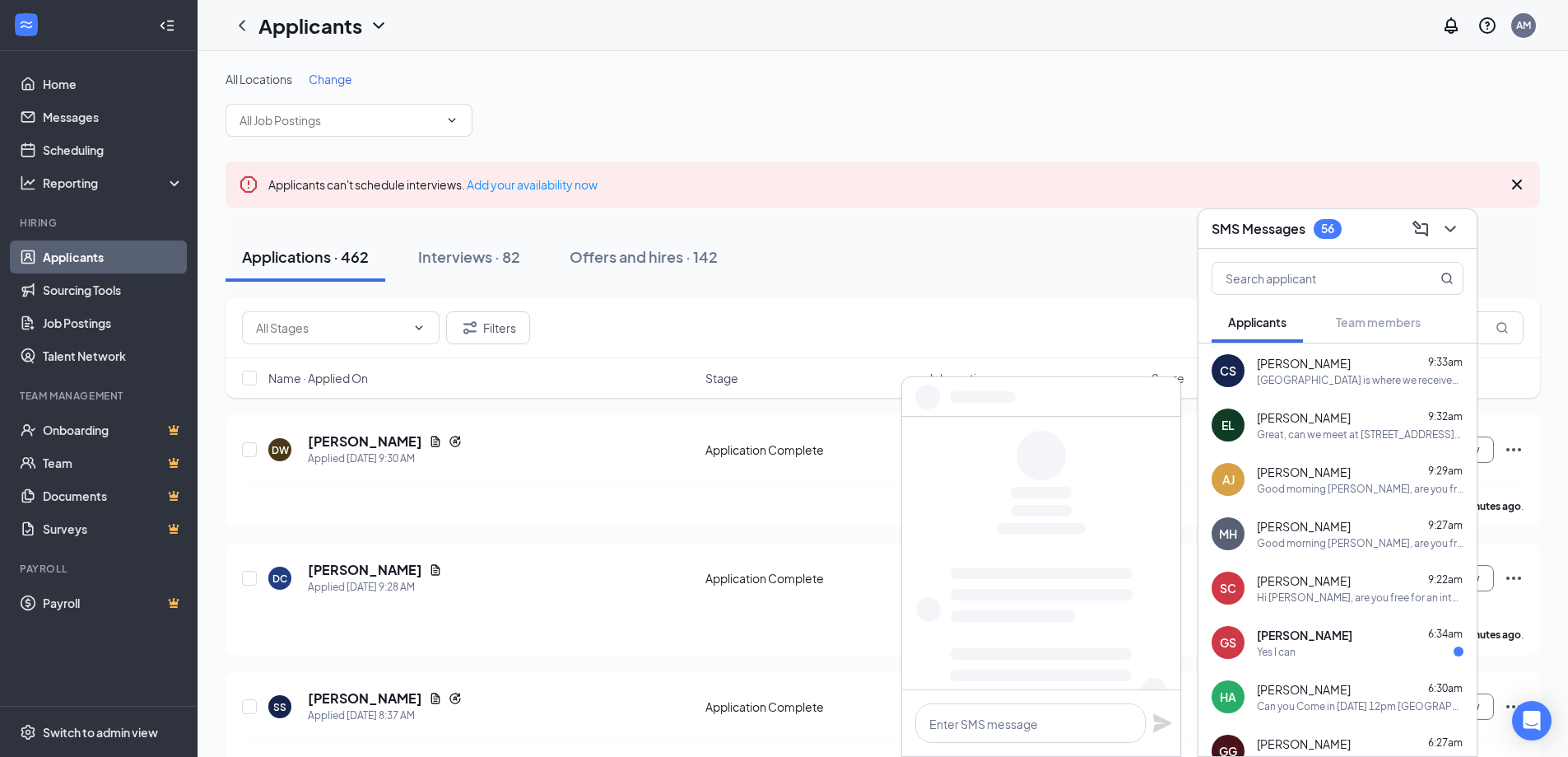
scroll to position [0, 0]
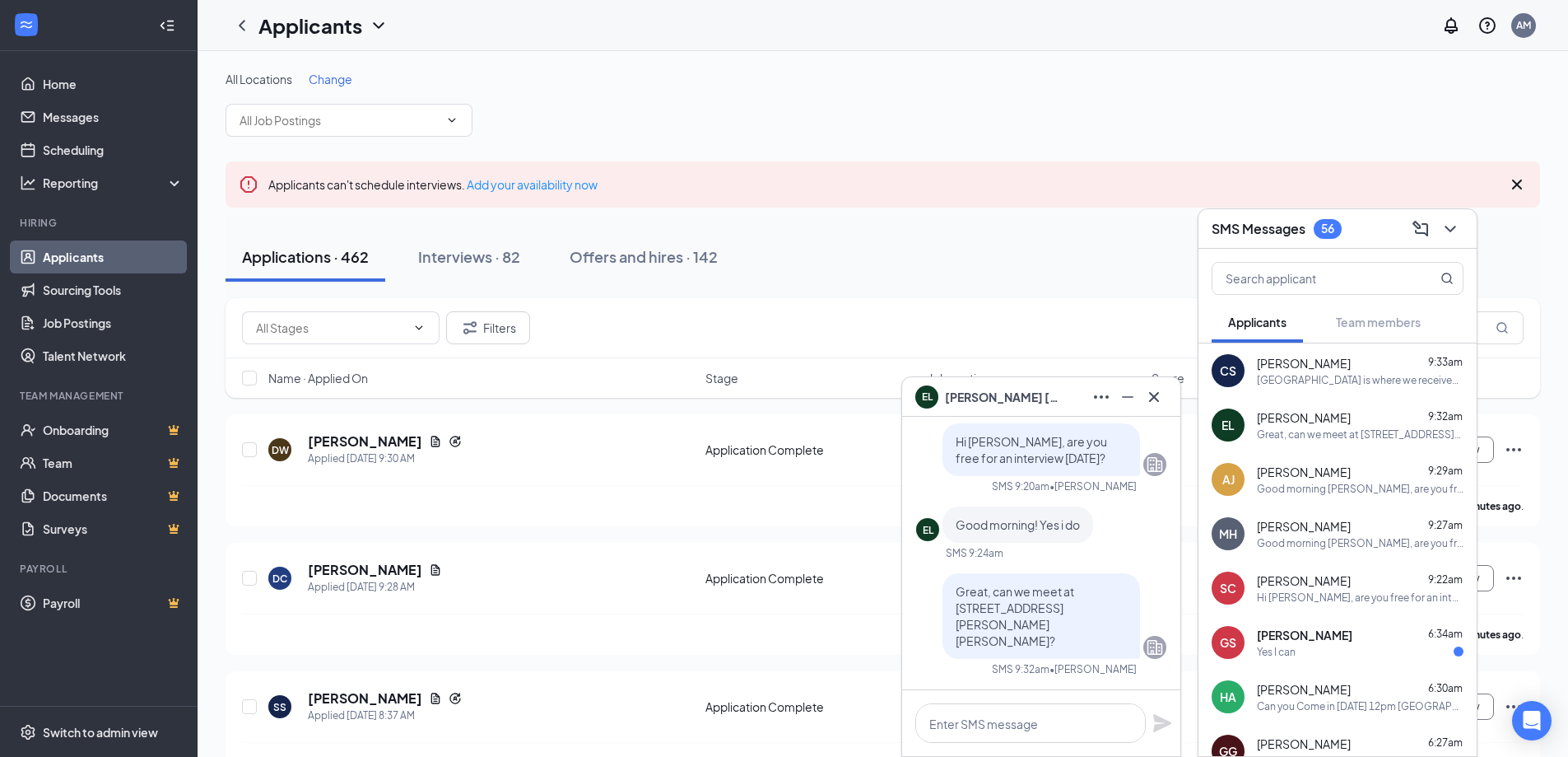
click at [1368, 480] on div "Ashley Jette 9:29am Good morning Ashley, are you free for an interview tomorrow!" at bounding box center [1360, 480] width 207 height 32
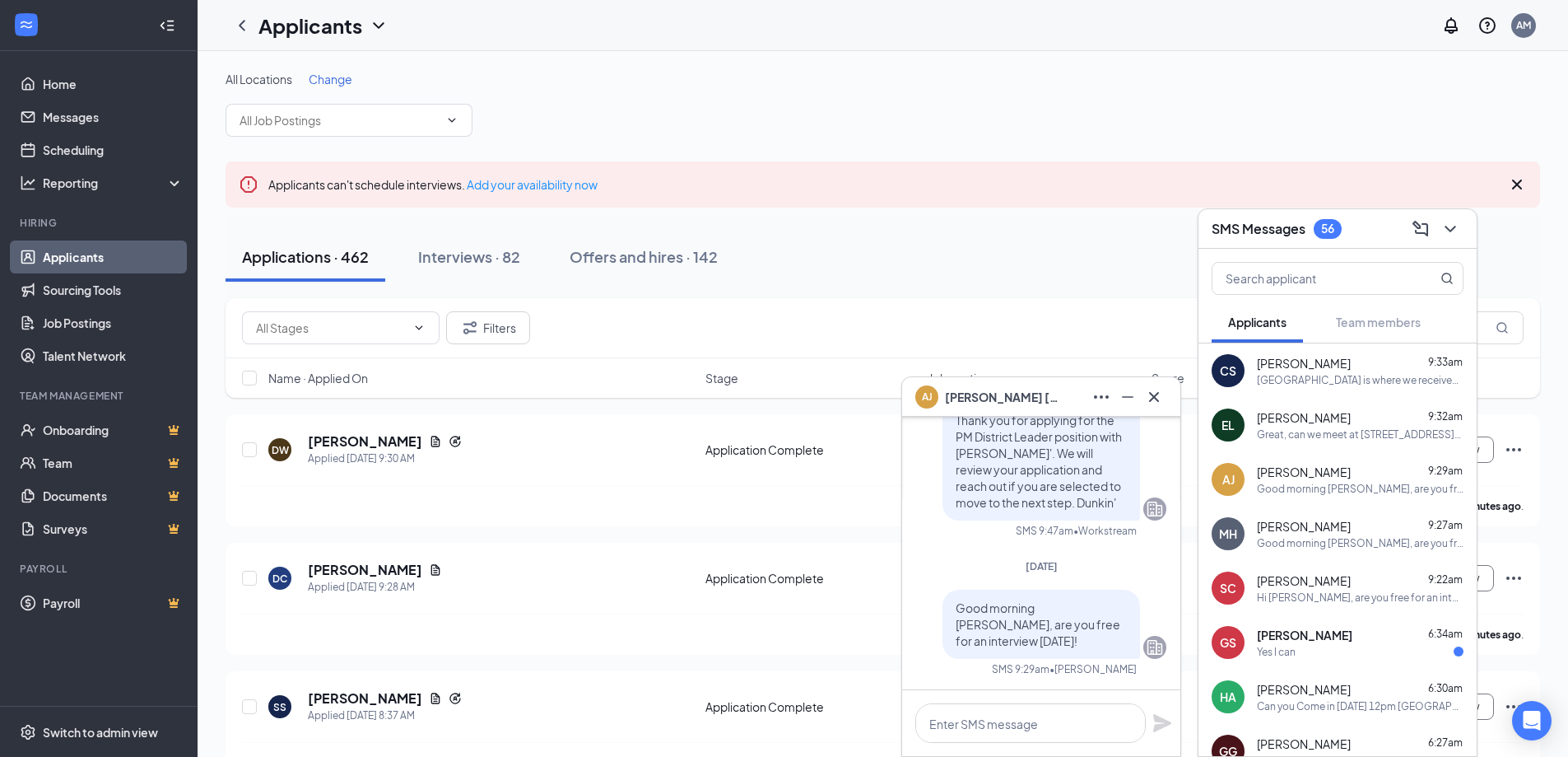
click at [1374, 525] on div "Molly Hamoui 9:27am" at bounding box center [1360, 526] width 207 height 16
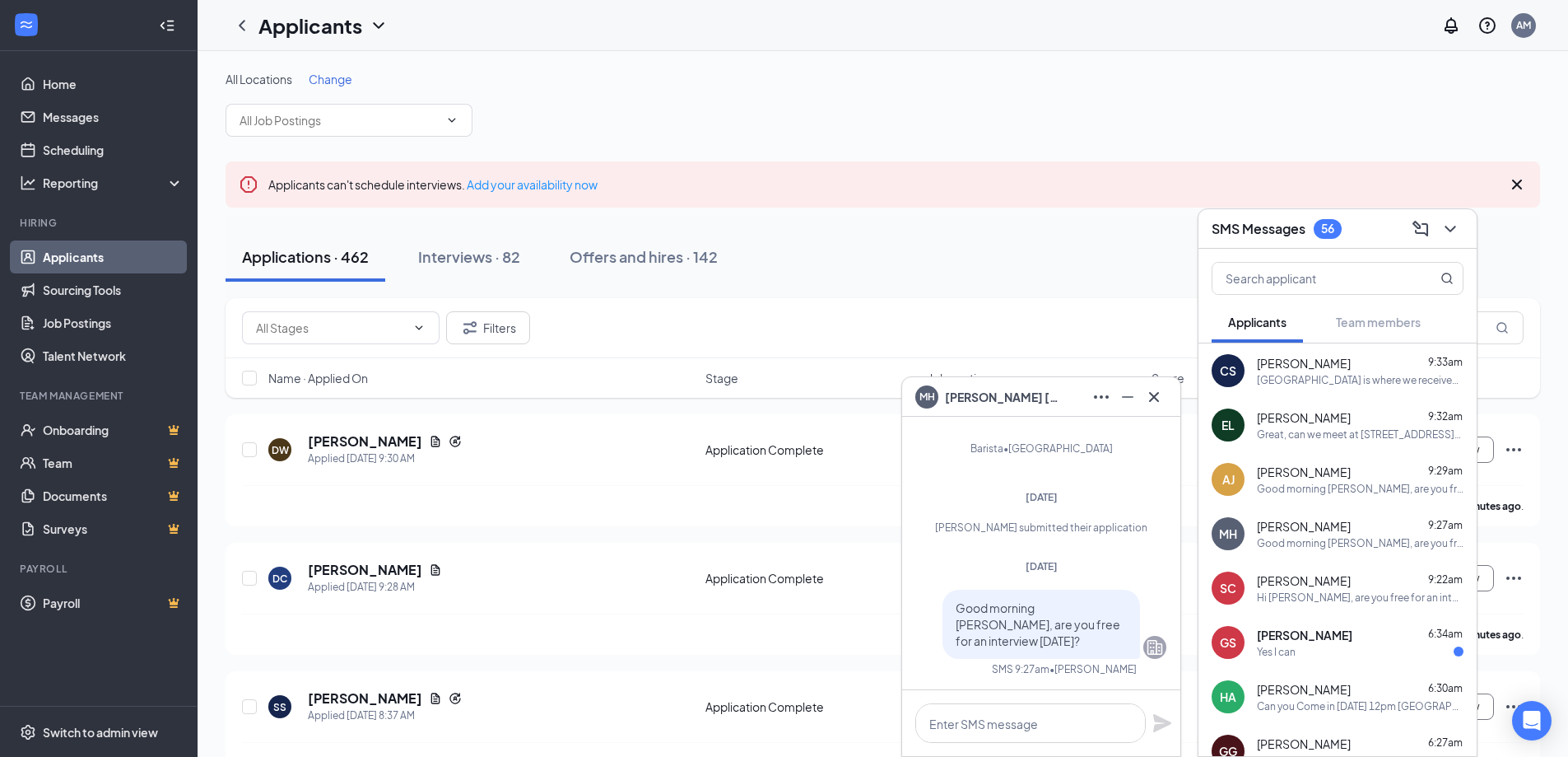
click at [1323, 589] on div "Shanya Costa 9:22am Hi Shayna, are you free for an interview tomorrow?" at bounding box center [1360, 589] width 207 height 32
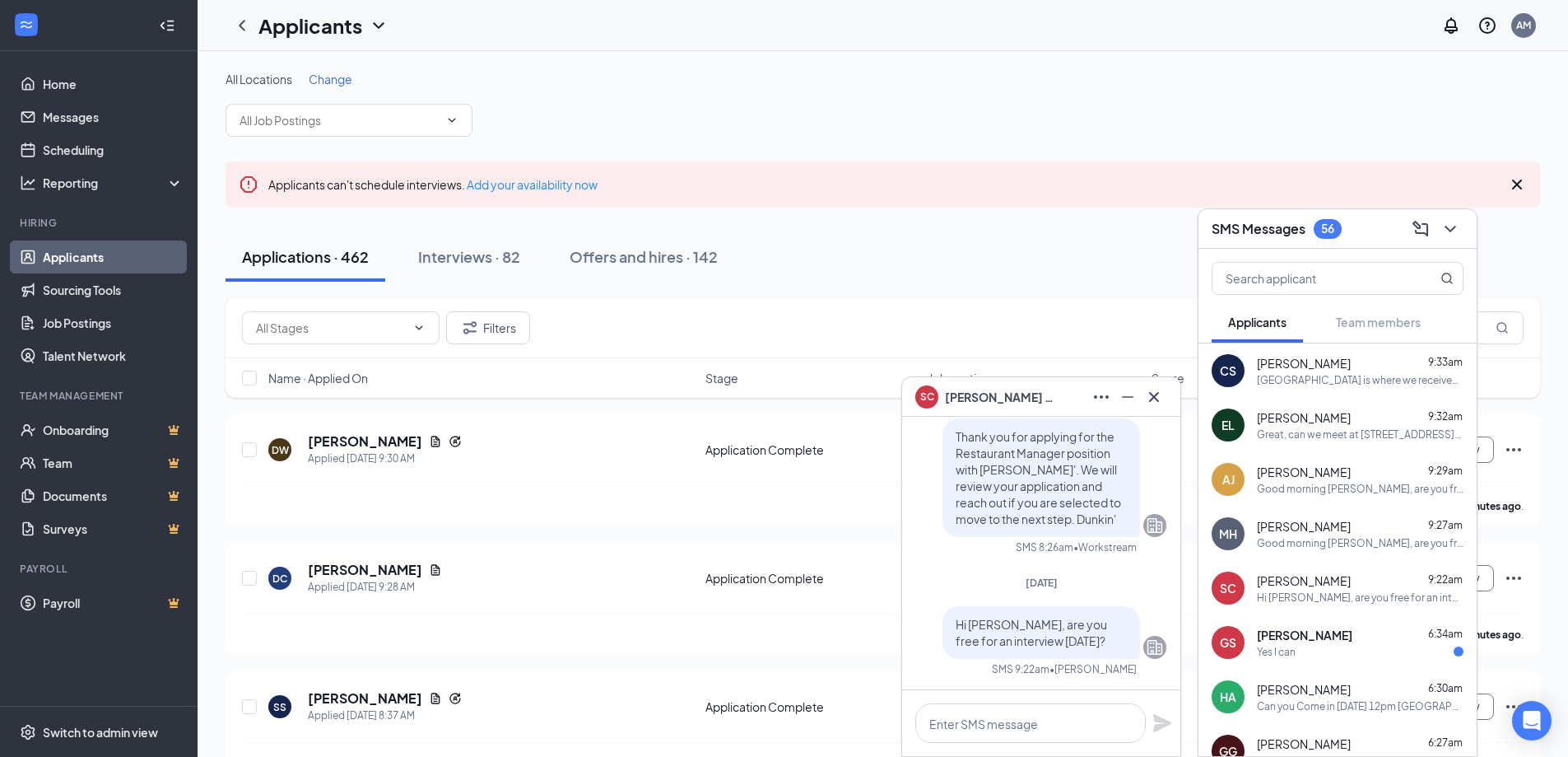
click at [1326, 637] on span "[PERSON_NAME]" at bounding box center [1305, 635] width 95 height 16
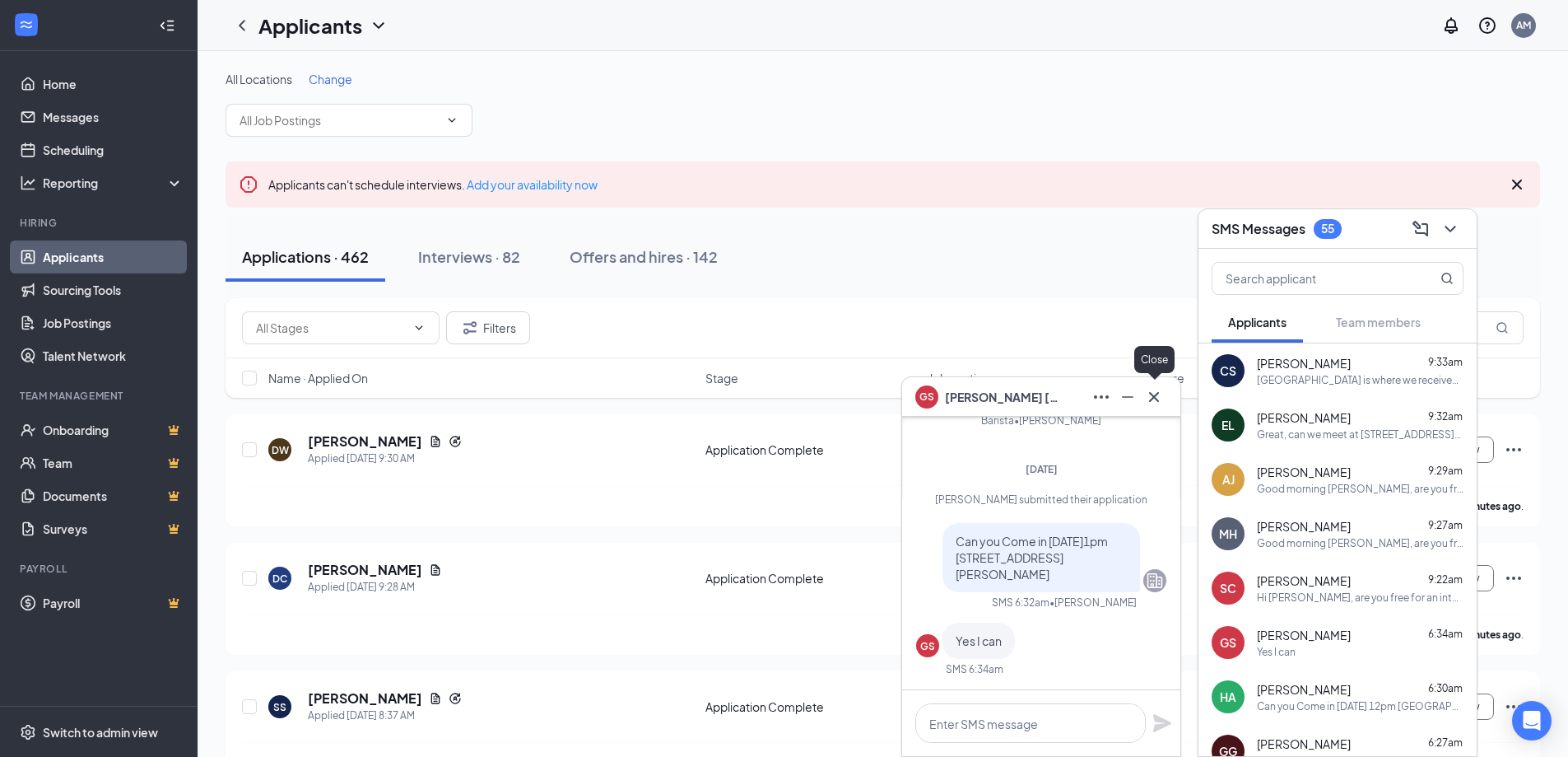
click at [1154, 396] on icon "Cross" at bounding box center [1154, 397] width 20 height 20
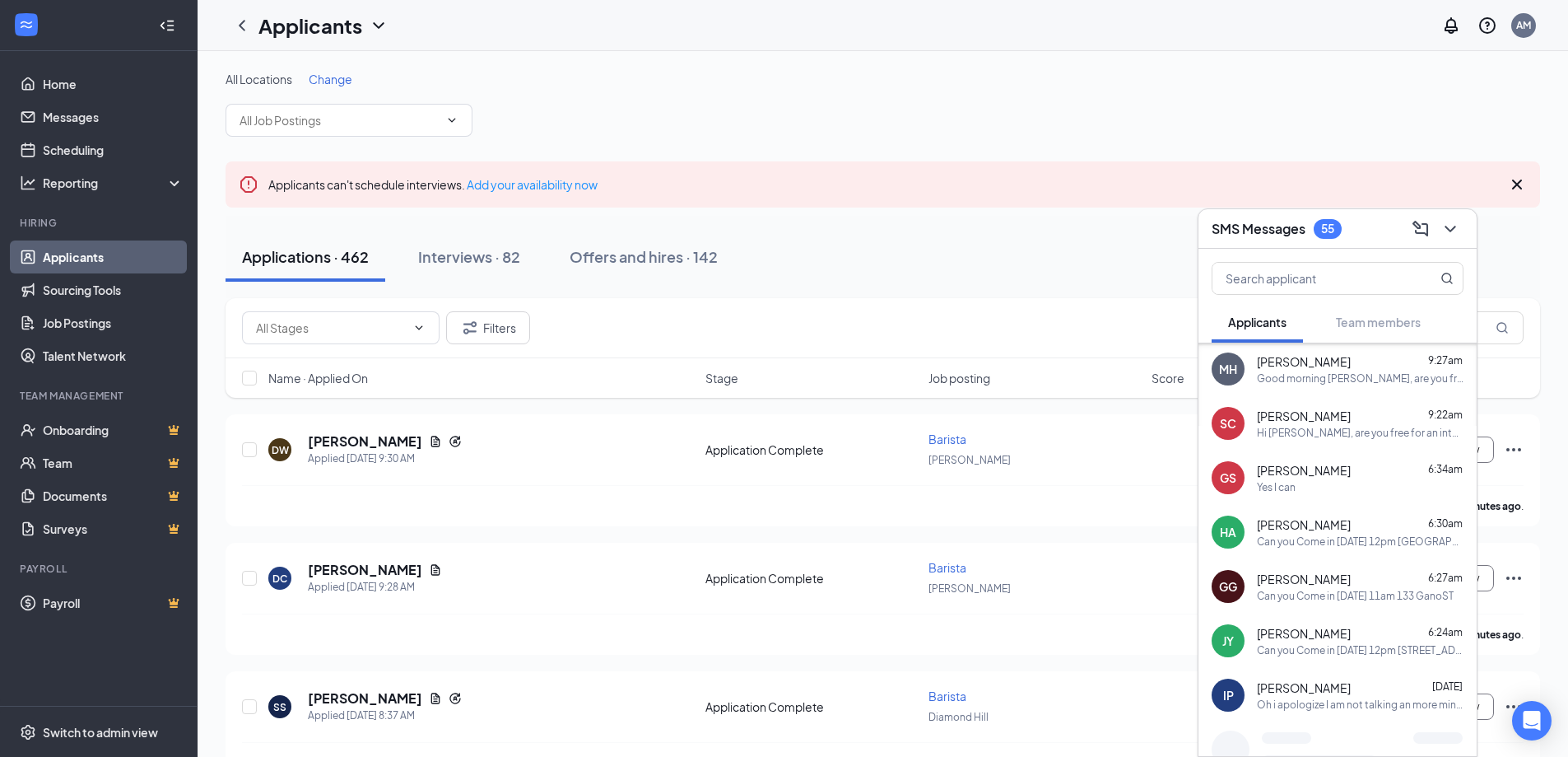
scroll to position [213, 0]
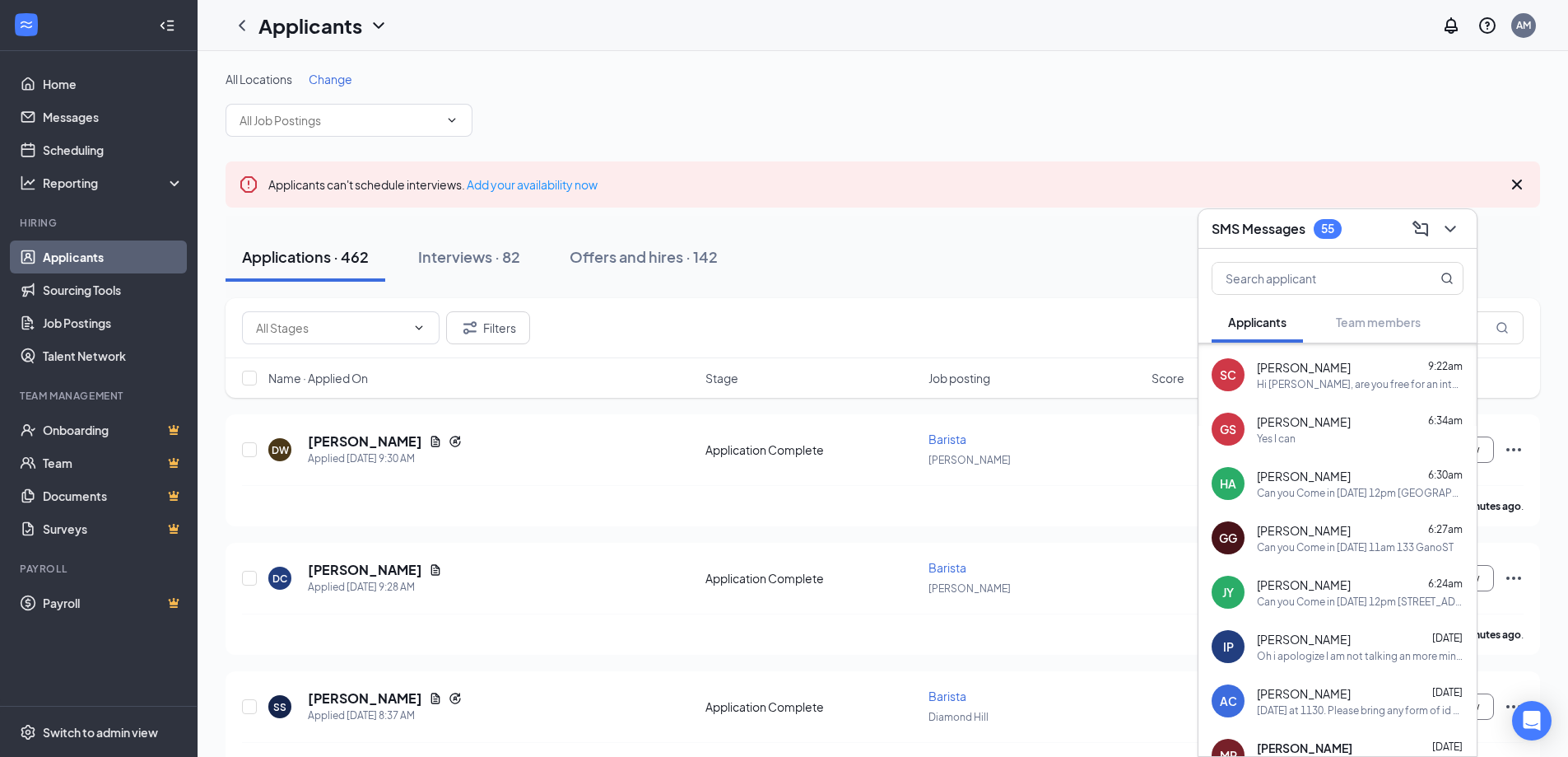
click at [1380, 650] on div "Oh i apologize I am not talking an more minors" at bounding box center [1360, 656] width 207 height 14
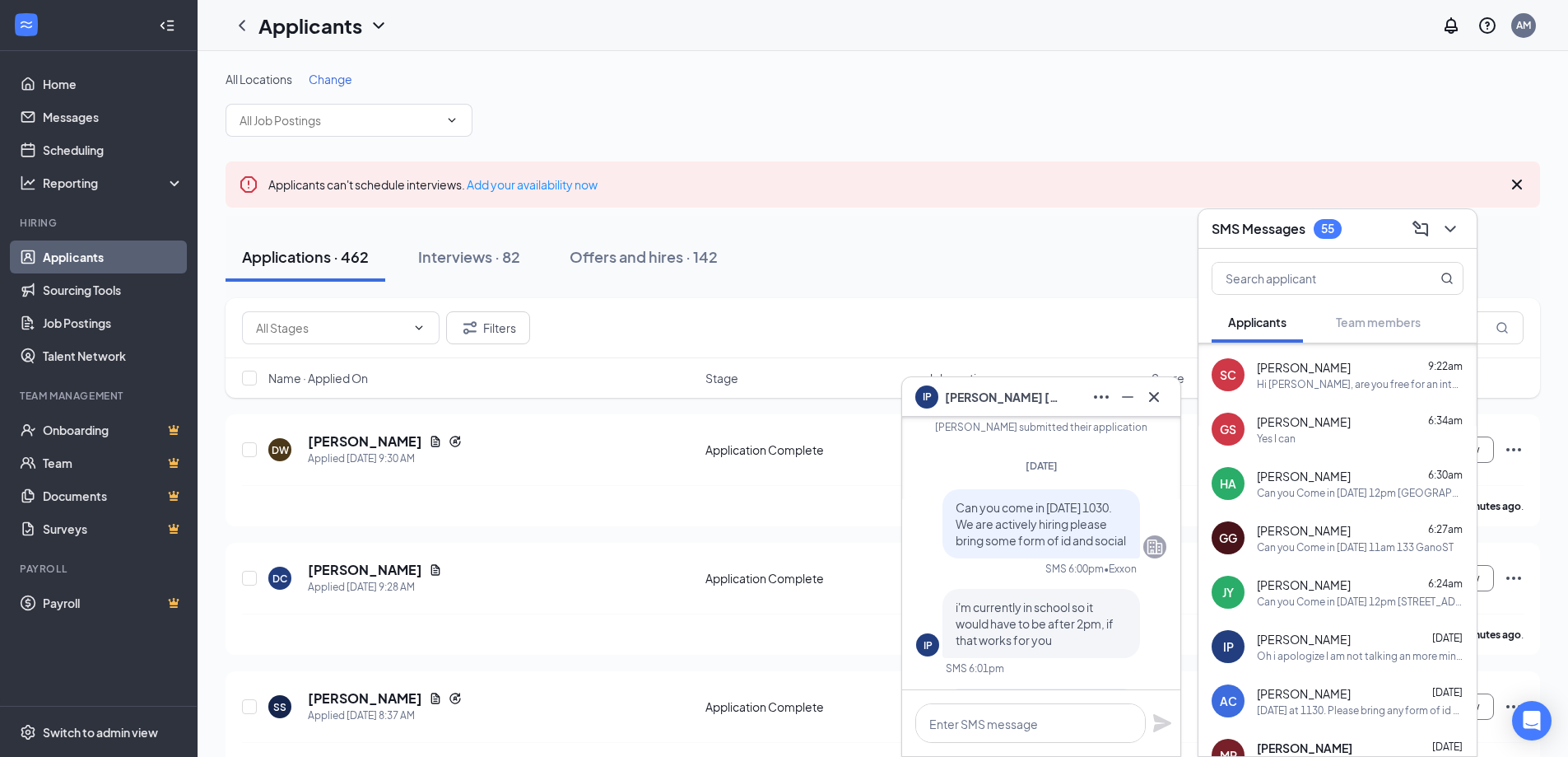
scroll to position [0, 0]
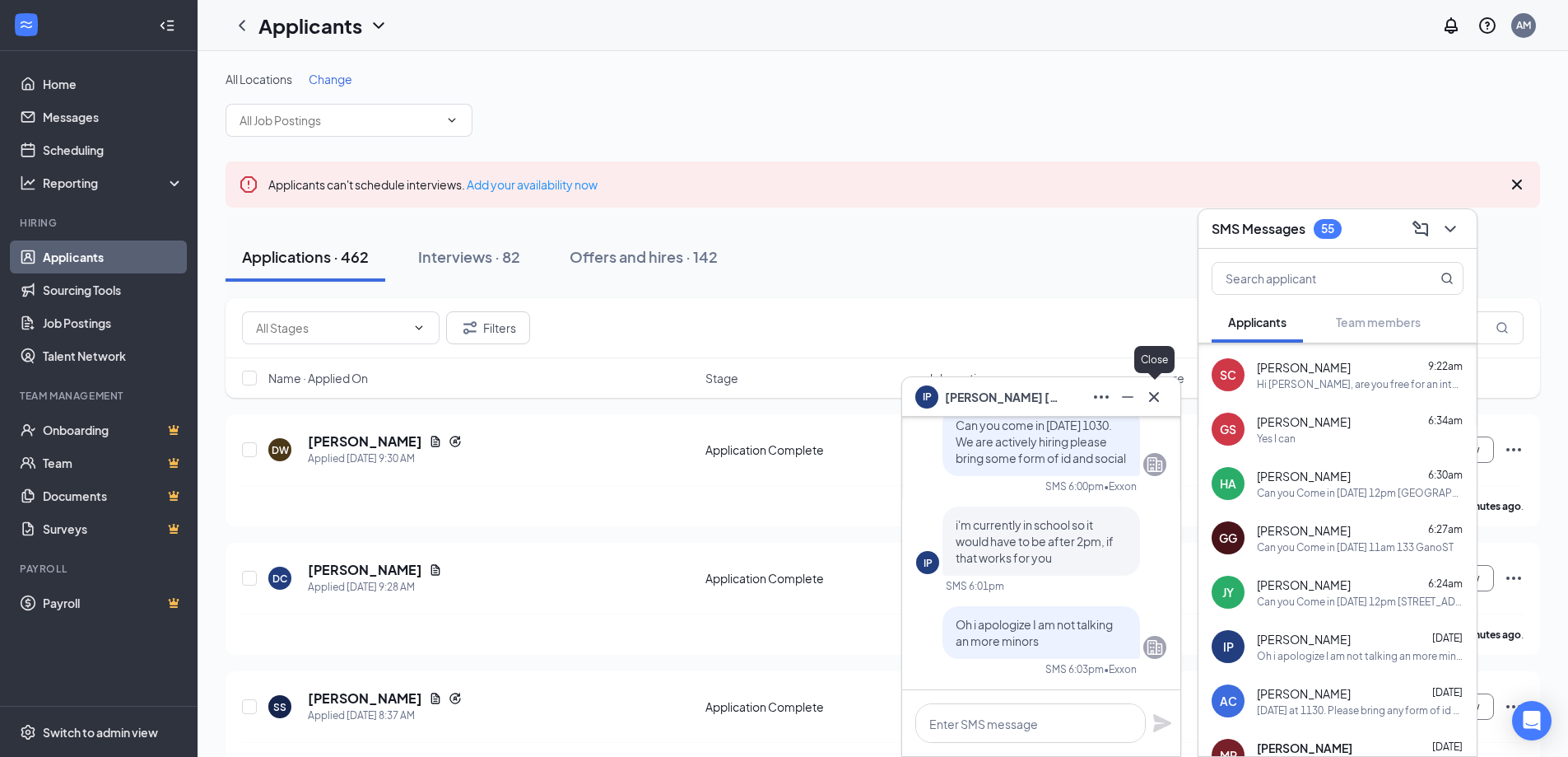
click at [1157, 397] on icon "Cross" at bounding box center [1154, 397] width 20 height 20
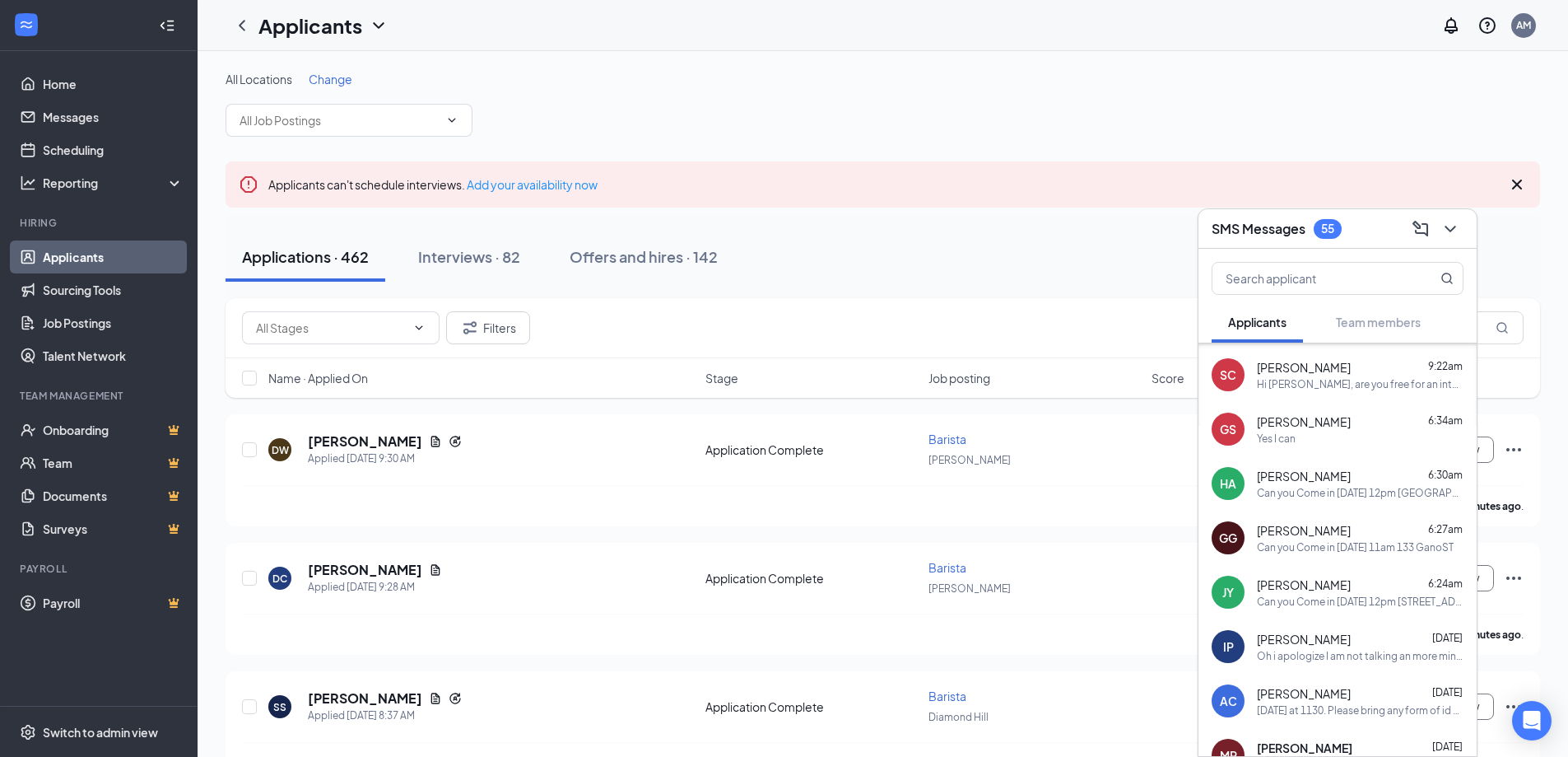
click at [1354, 643] on div "Isabella Porcelli Sep 15" at bounding box center [1360, 639] width 207 height 16
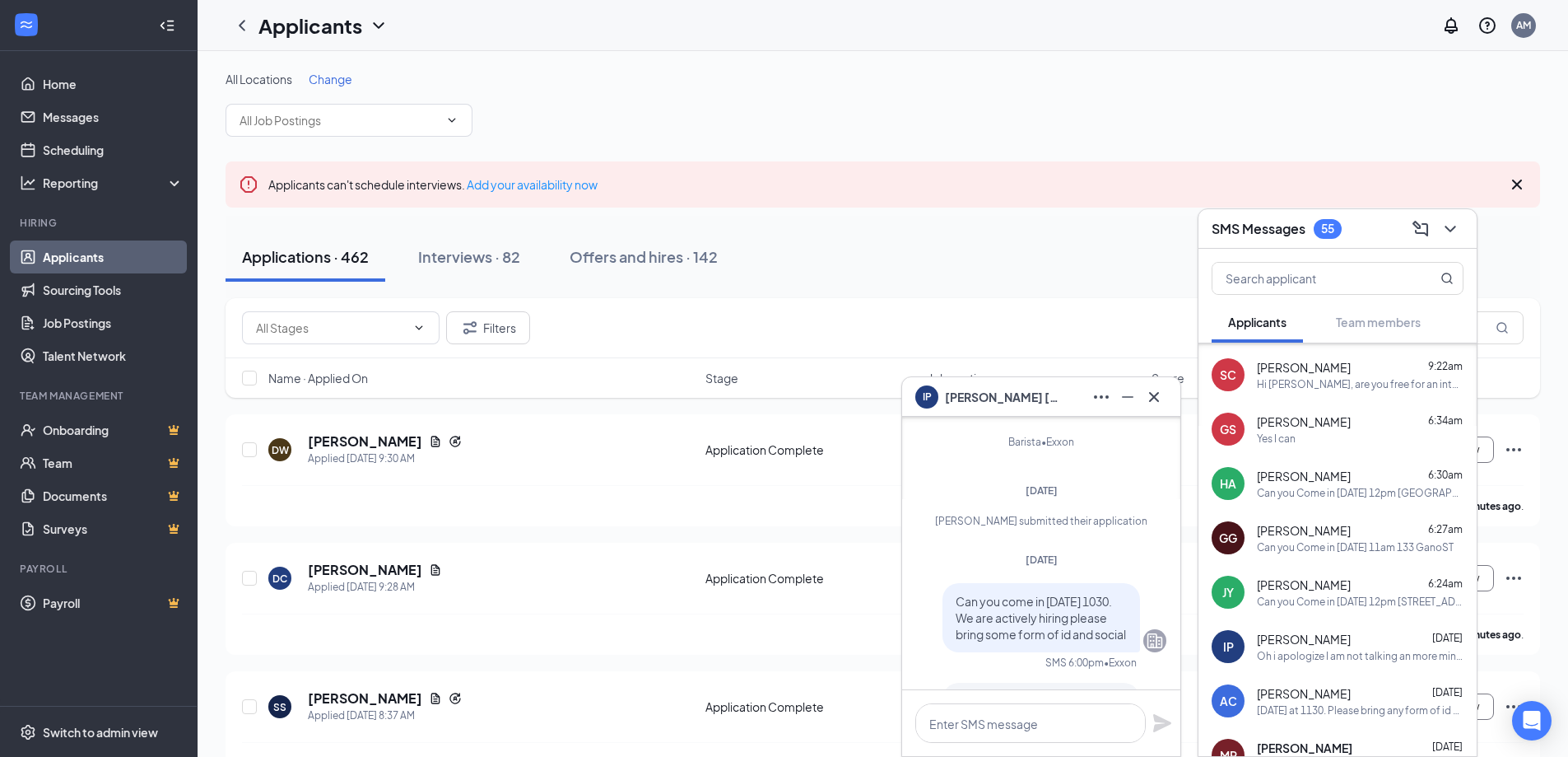
scroll to position [-94, 0]
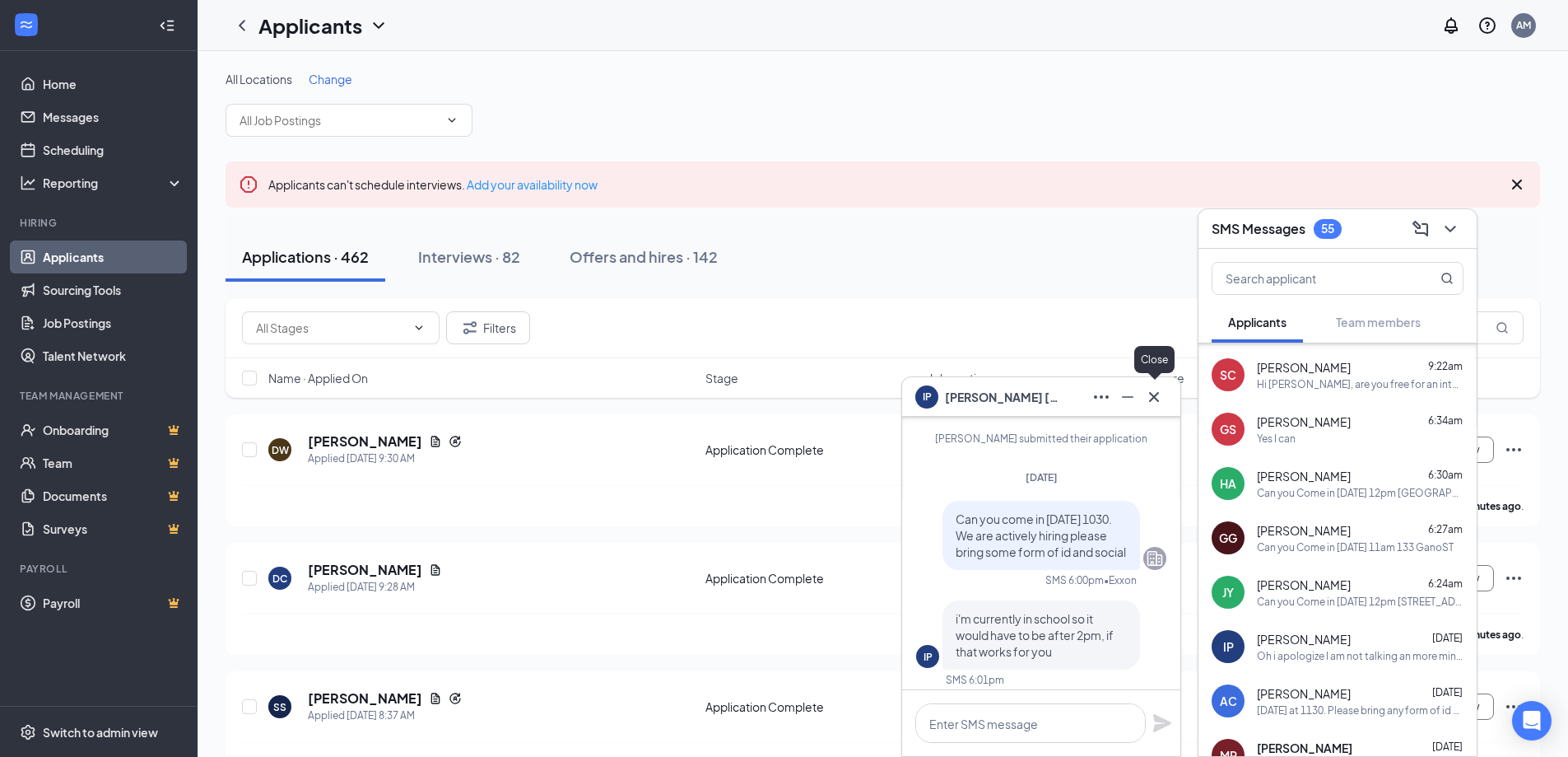
click at [1161, 395] on icon "Cross" at bounding box center [1154, 397] width 20 height 20
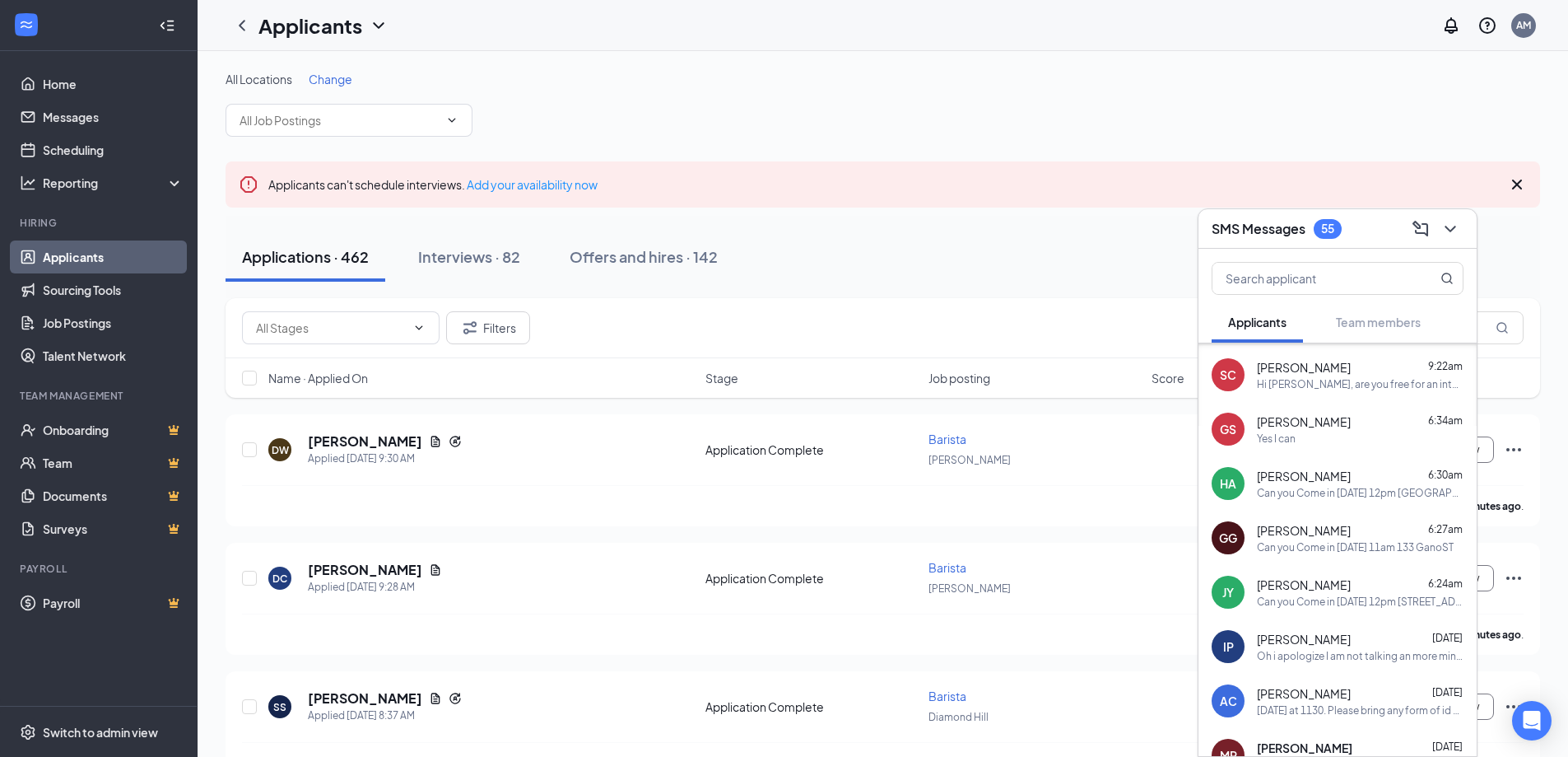
scroll to position [296, 0]
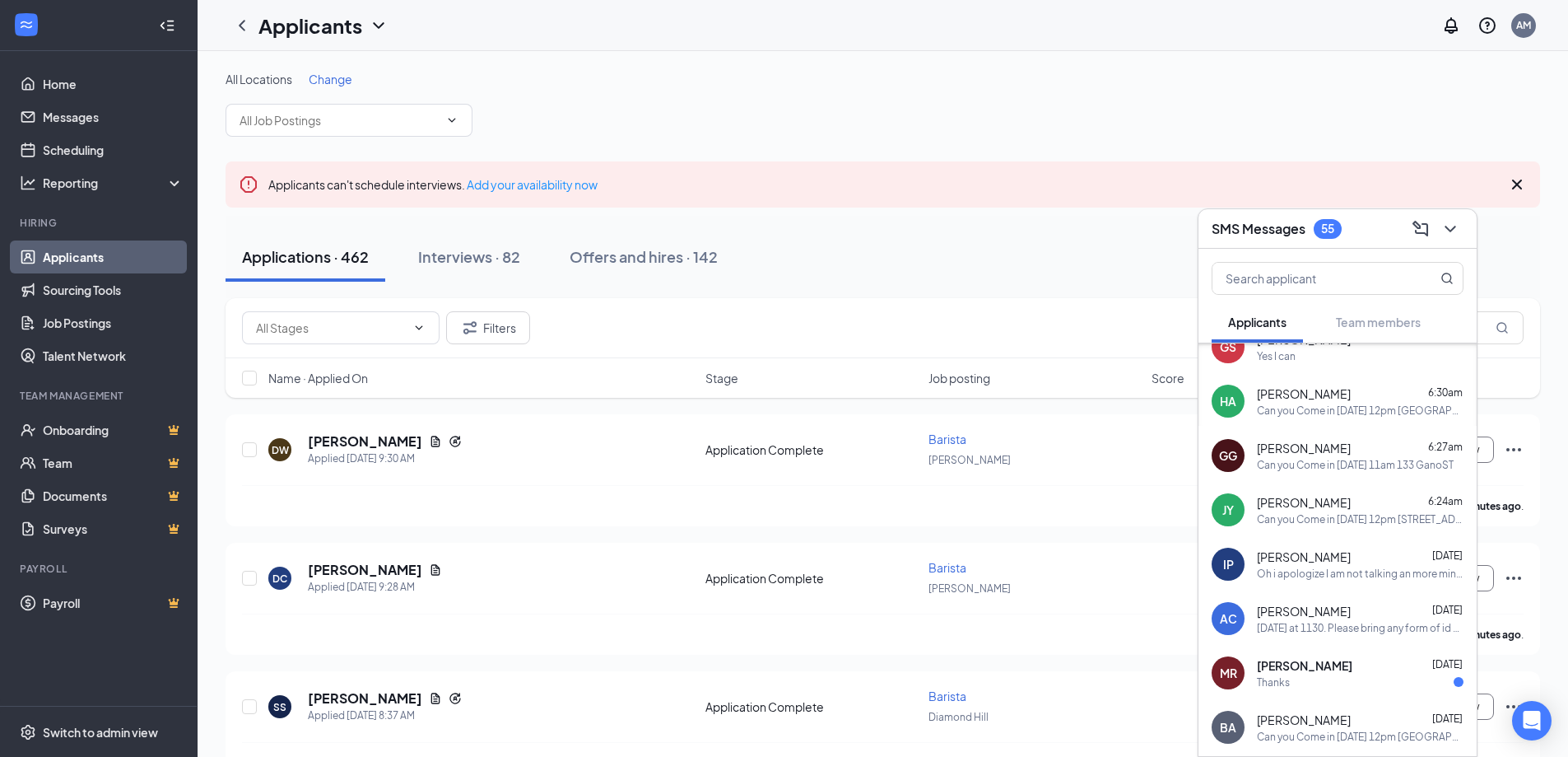
click at [1377, 529] on div "JY Jeshua Young 6:24am Can you Come in wednesday 12pm 133 Gano ST" at bounding box center [1338, 510] width 279 height 54
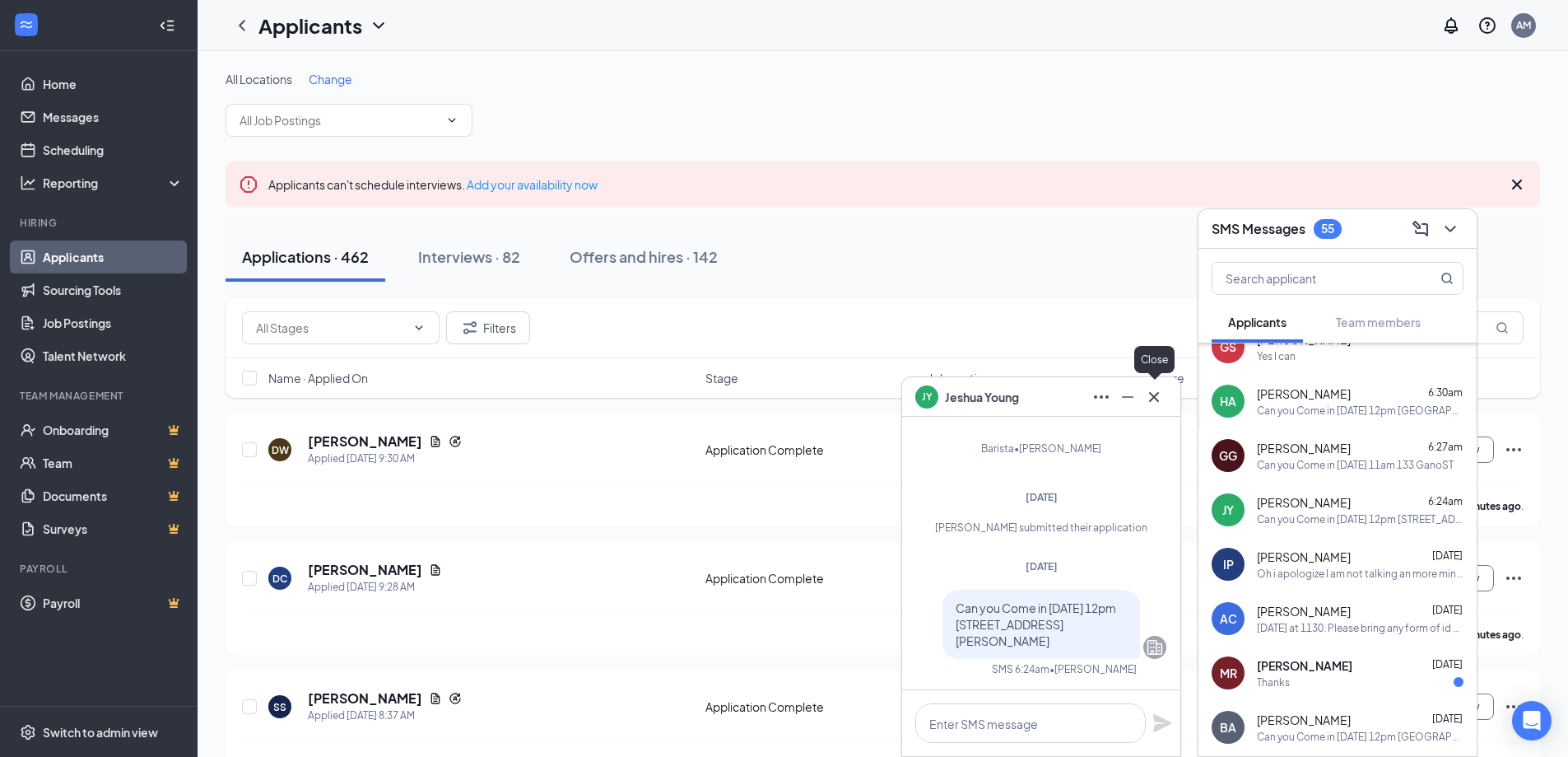
click at [1165, 393] on button at bounding box center [1154, 396] width 26 height 26
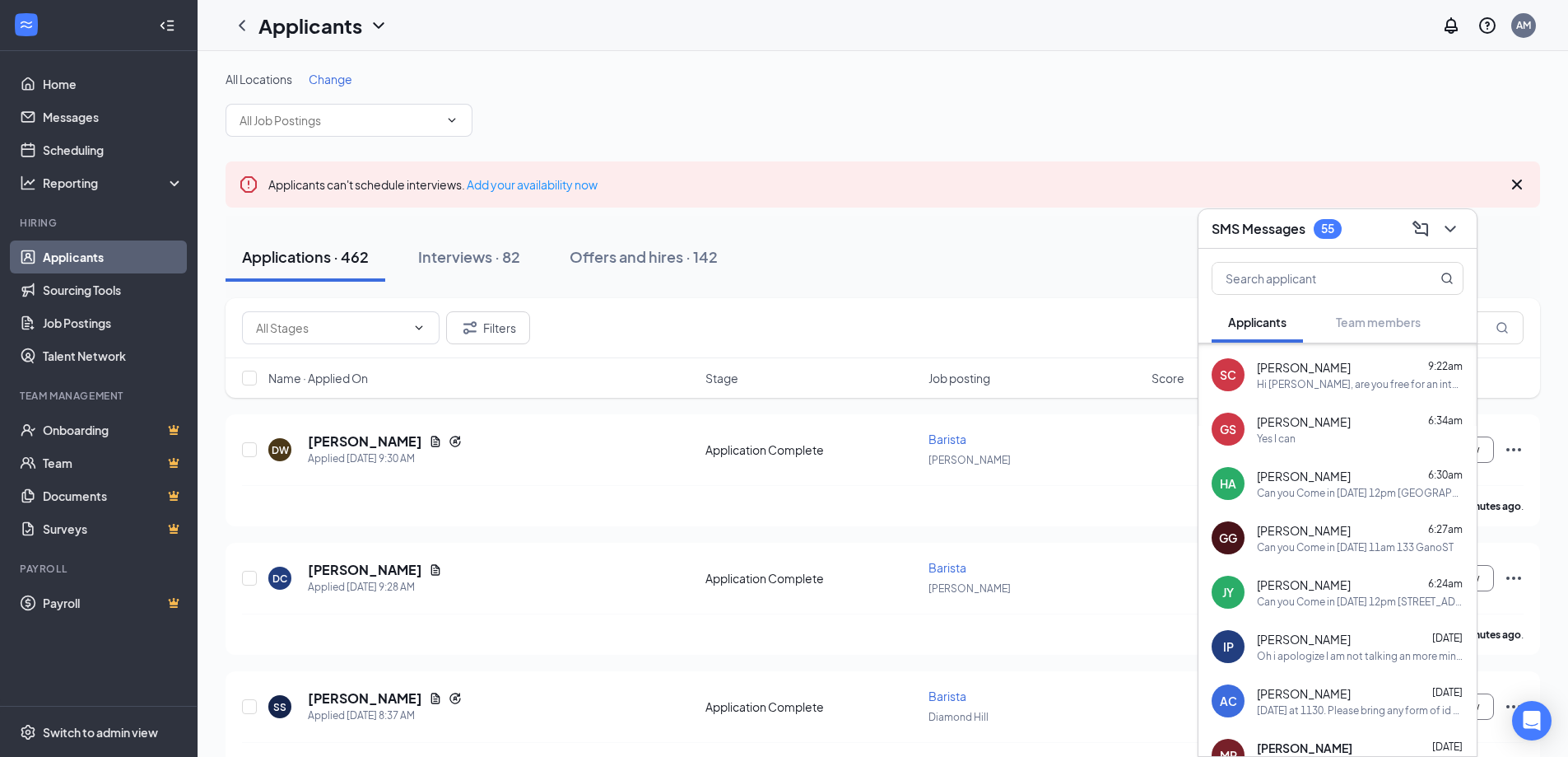
scroll to position [131, 0]
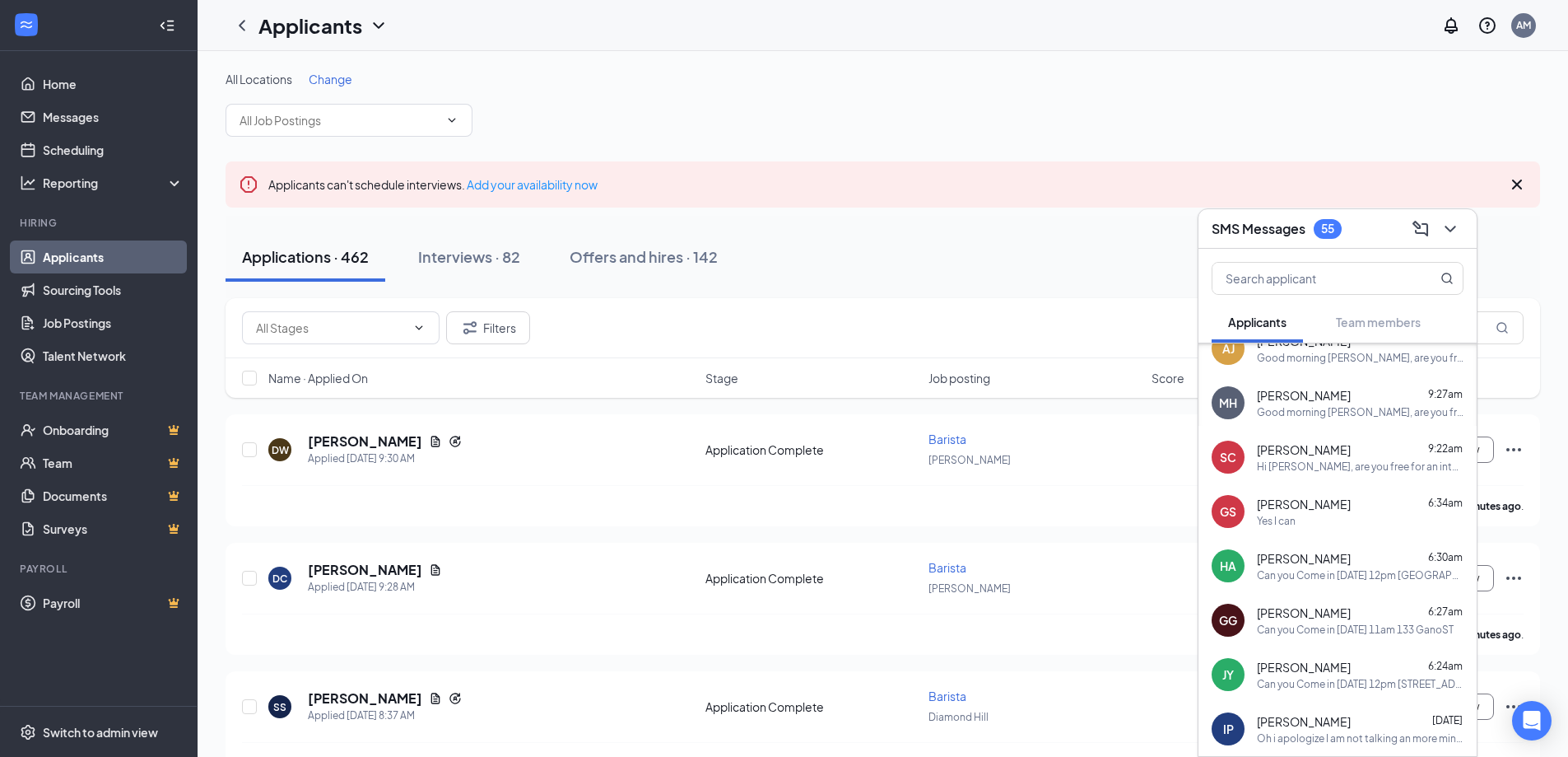
click at [1369, 419] on div "MH Molly Hamoui 9:27am Good morning Molly, are you free for an interview tomorr…" at bounding box center [1338, 403] width 279 height 54
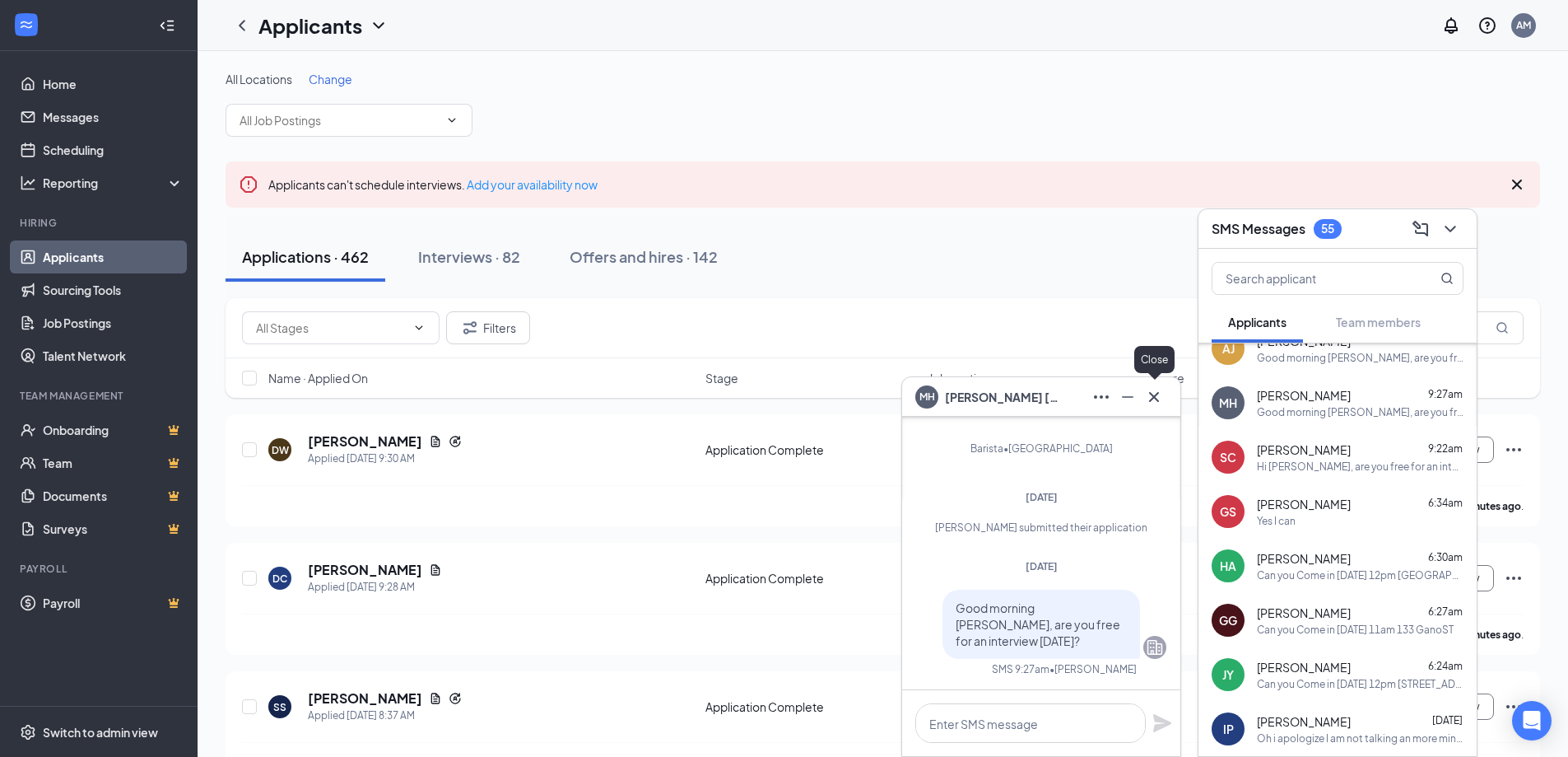
click at [1163, 405] on icon "Cross" at bounding box center [1154, 397] width 20 height 20
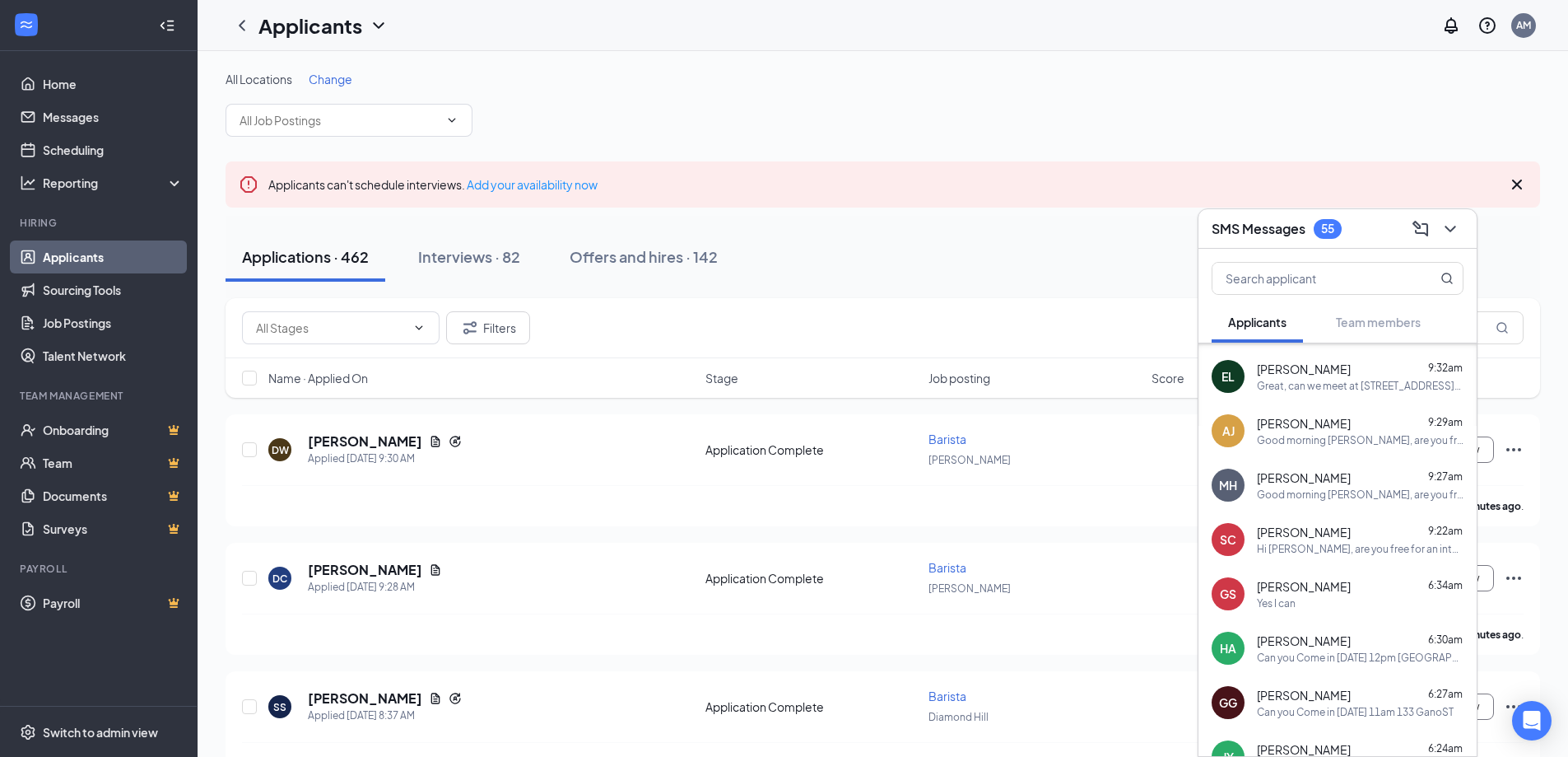
scroll to position [0, 0]
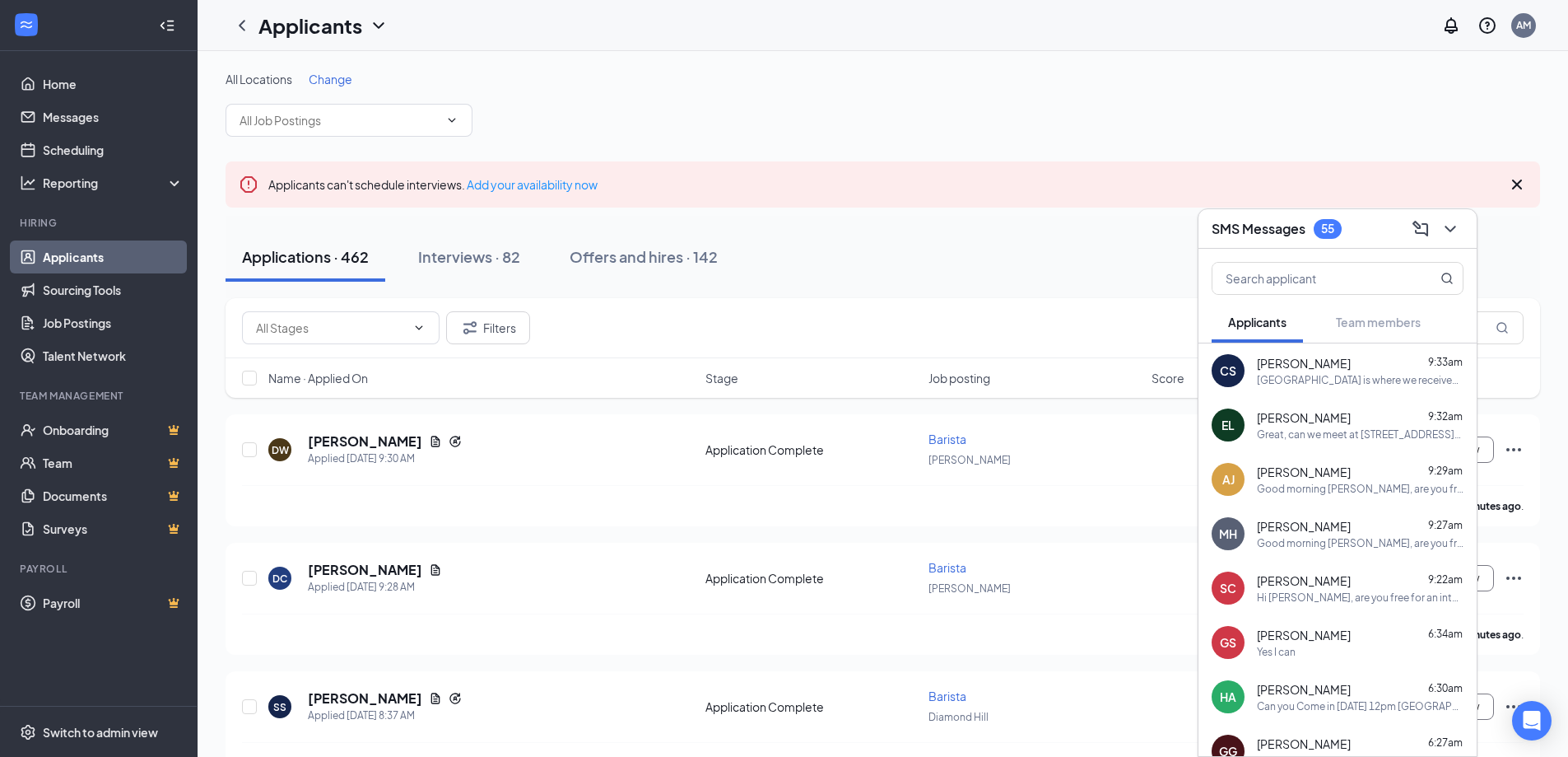
click at [1362, 385] on div "[GEOGRAPHIC_DATA] is where we received your application, we have locations in […" at bounding box center [1360, 380] width 207 height 14
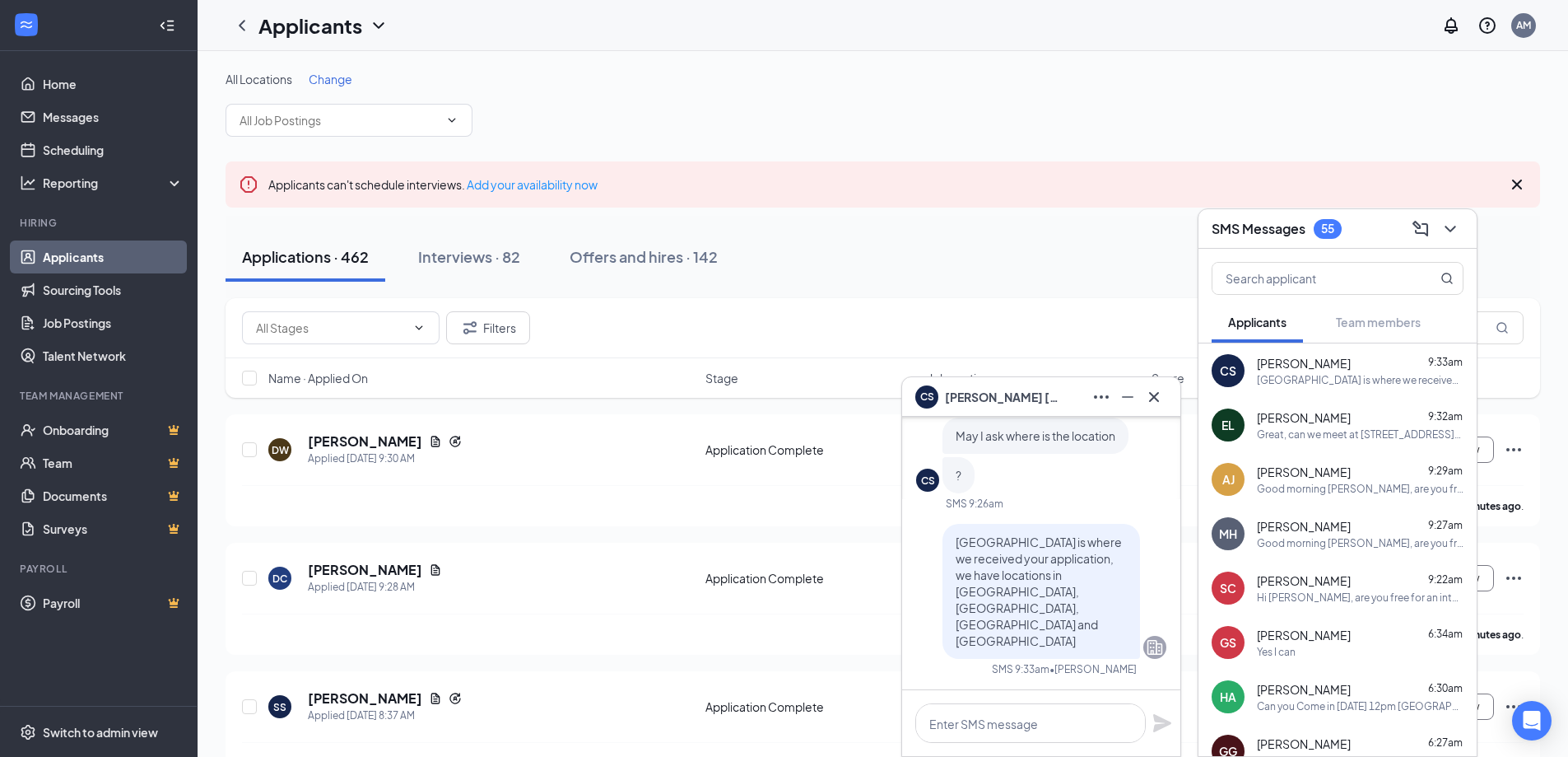
click at [1010, 397] on span "Claudia Sequeira" at bounding box center [1003, 396] width 115 height 18
